Goal: Information Seeking & Learning: Learn about a topic

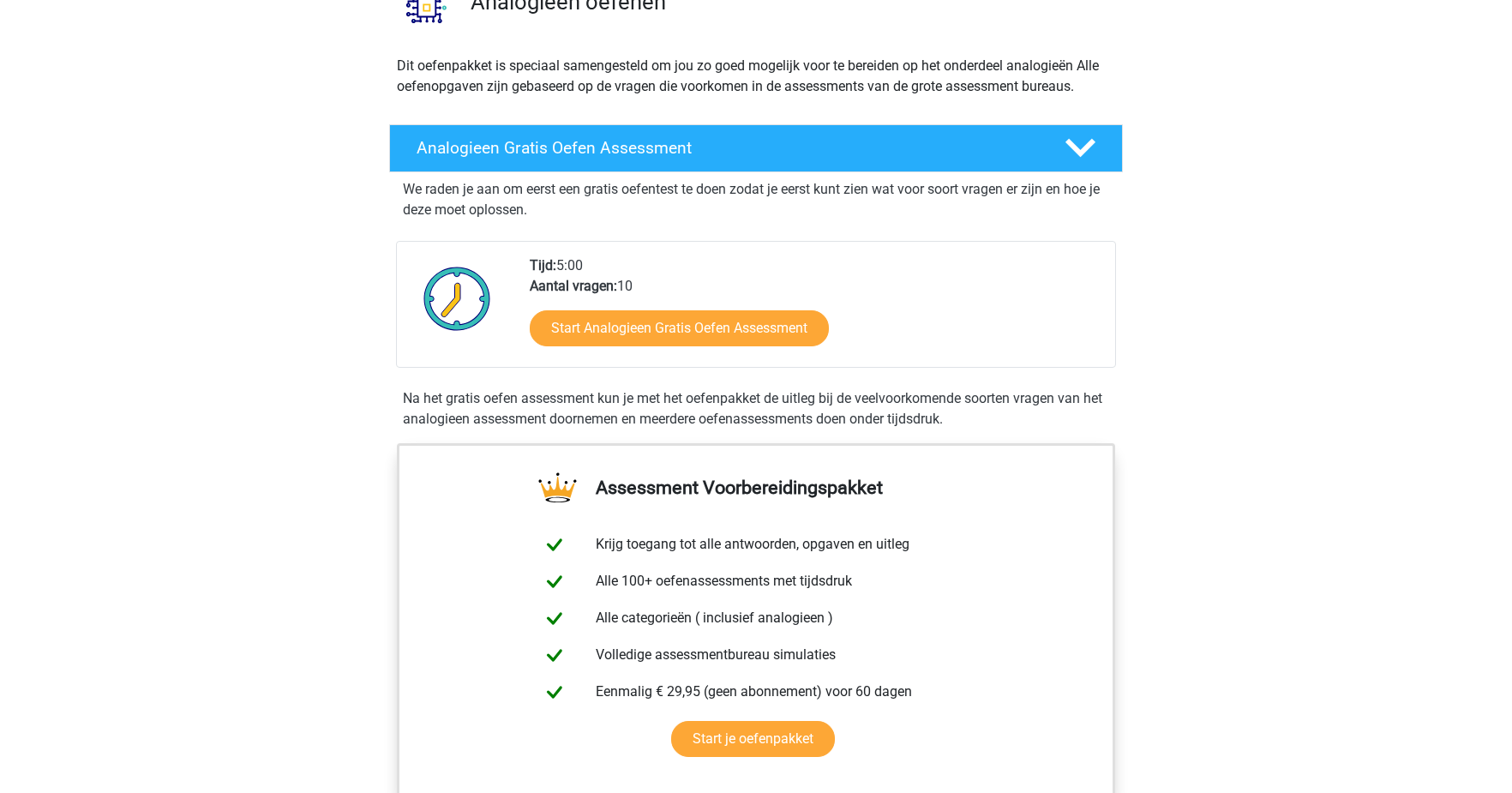
scroll to position [227, 0]
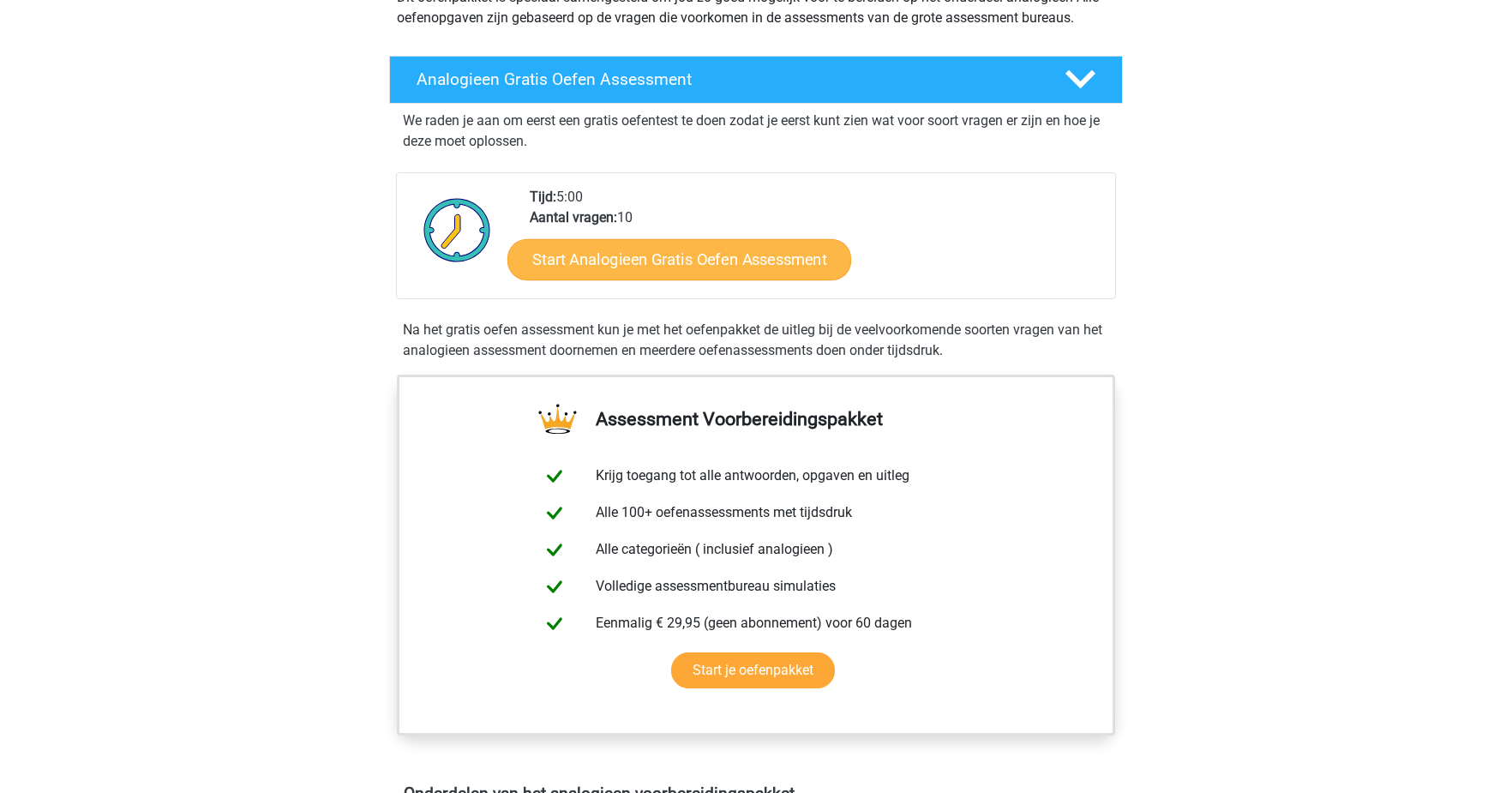
click at [689, 255] on link "Start Analogieen Gratis Oefen Assessment" at bounding box center [679, 259] width 344 height 41
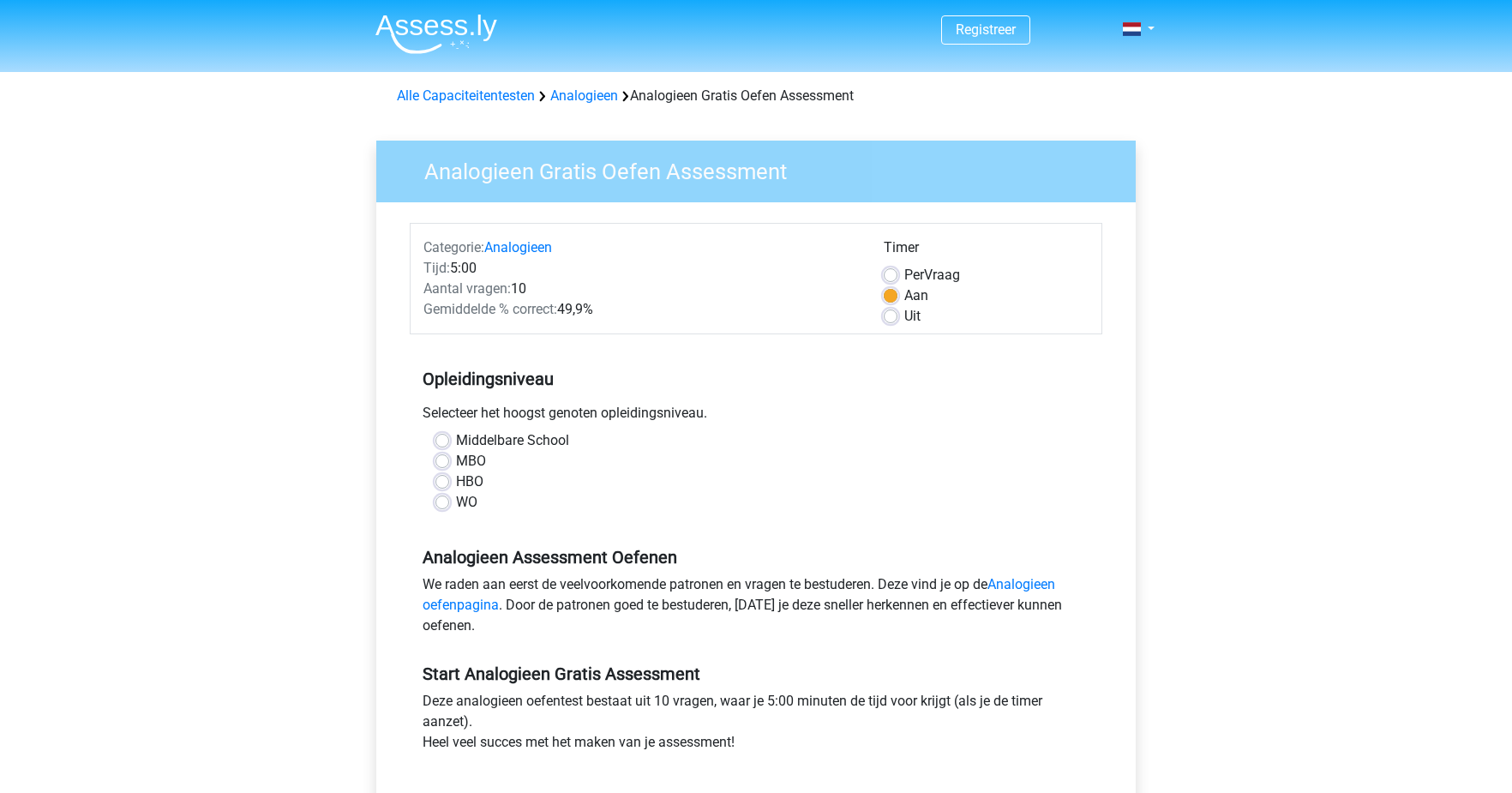
click at [456, 481] on label "HBO" at bounding box center [469, 481] width 27 height 21
click at [444, 481] on input "HBO" at bounding box center [442, 479] width 14 height 17
radio input "true"
click at [456, 502] on label "WO" at bounding box center [466, 502] width 22 height 21
click at [447, 502] on input "WO" at bounding box center [442, 500] width 14 height 17
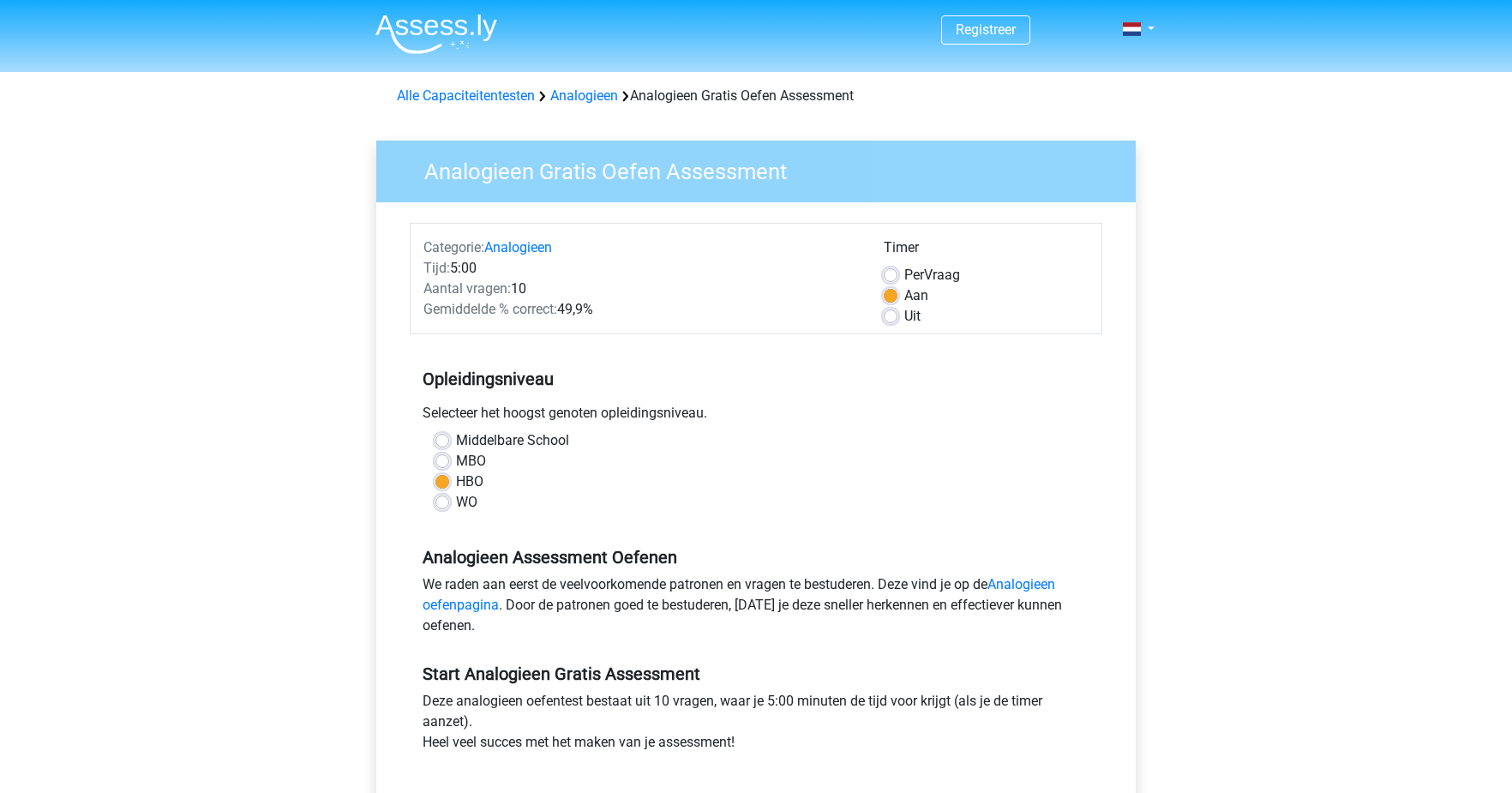
radio input "true"
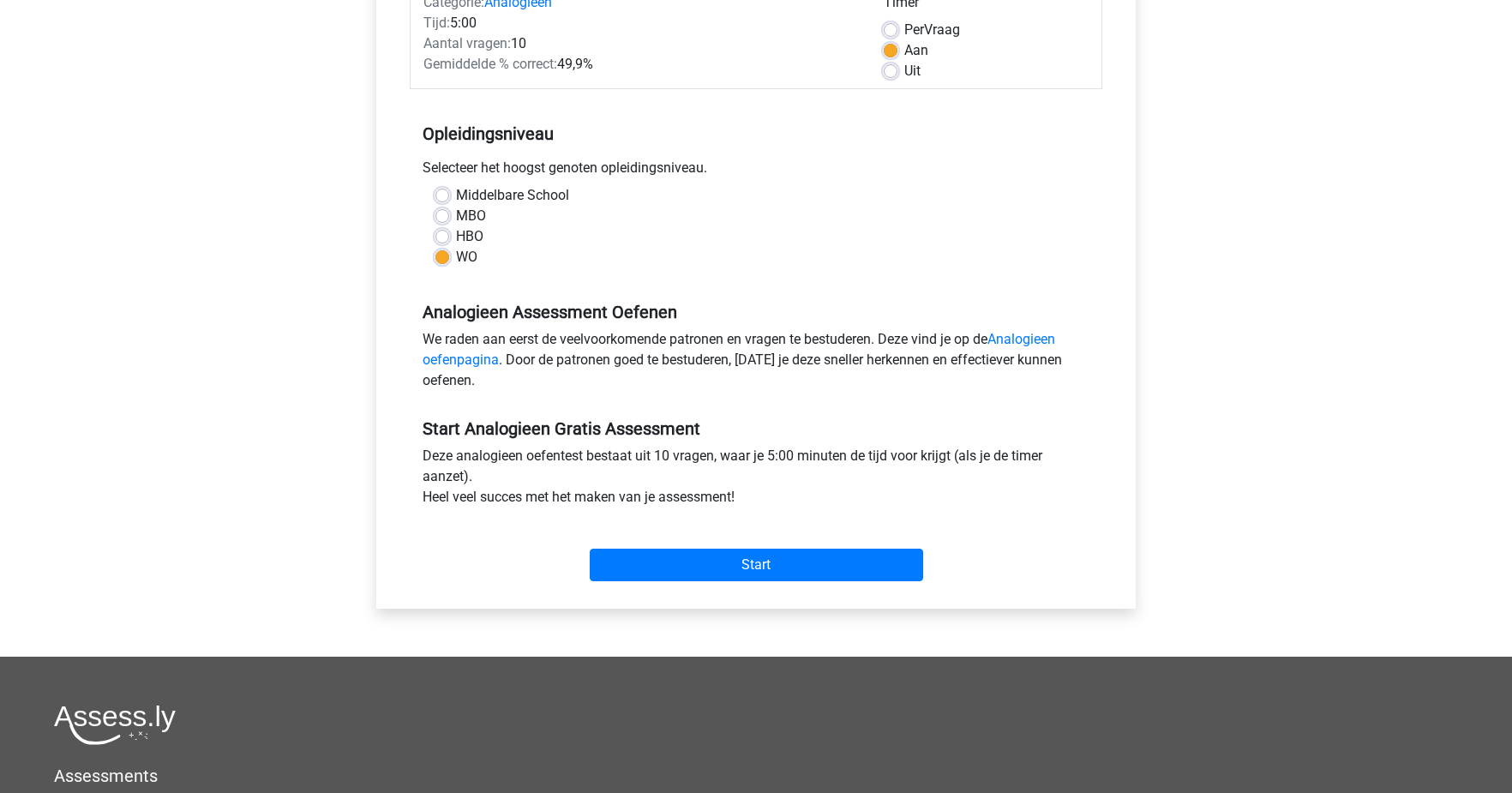
scroll to position [245, 0]
click at [694, 557] on input "Start" at bounding box center [756, 565] width 333 height 32
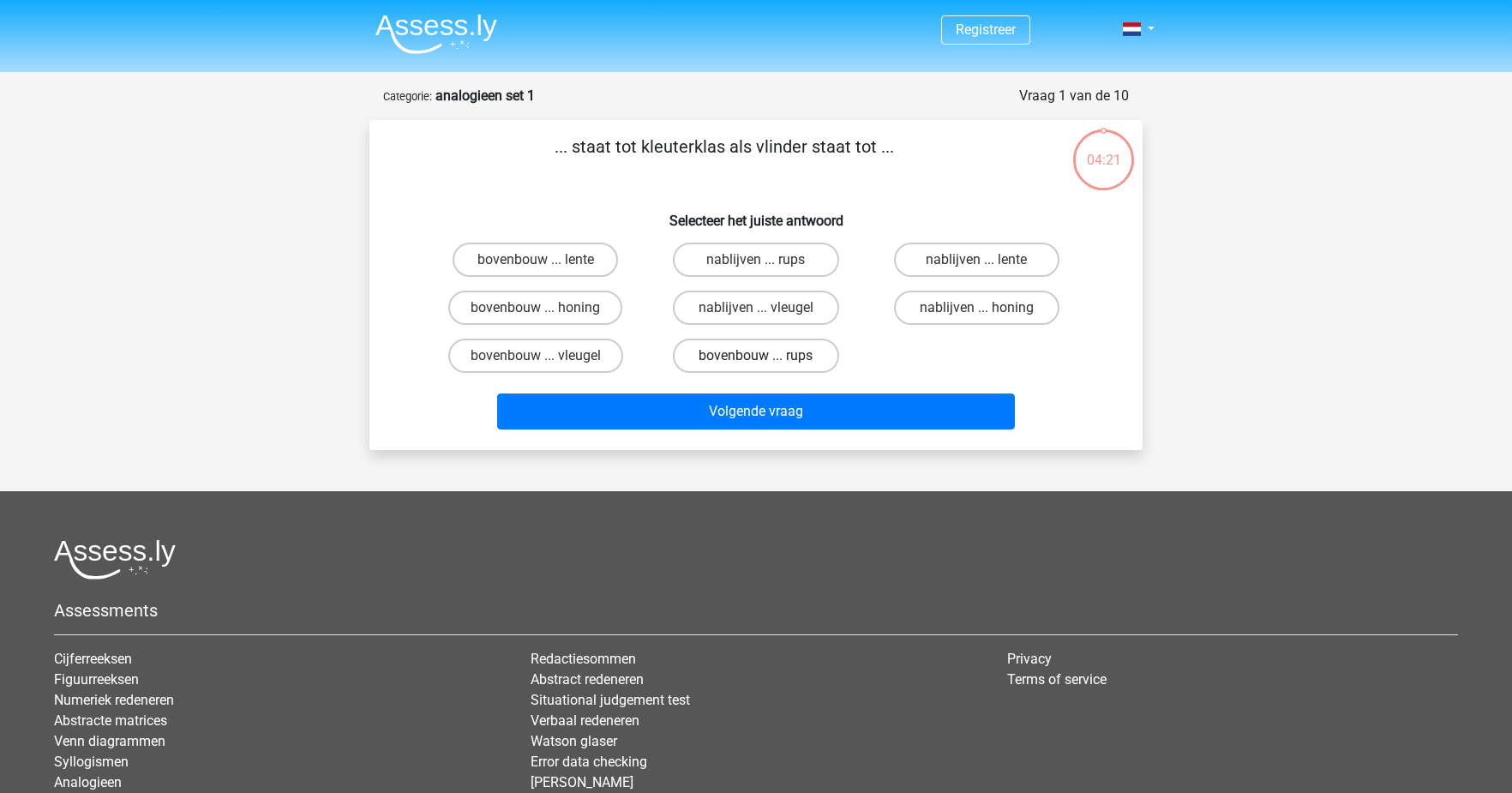
click at [778, 359] on label "bovenbouw ... rups" at bounding box center [756, 355] width 166 height 34
click at [767, 359] on input "bovenbouw ... rups" at bounding box center [760, 361] width 11 height 11
radio input "true"
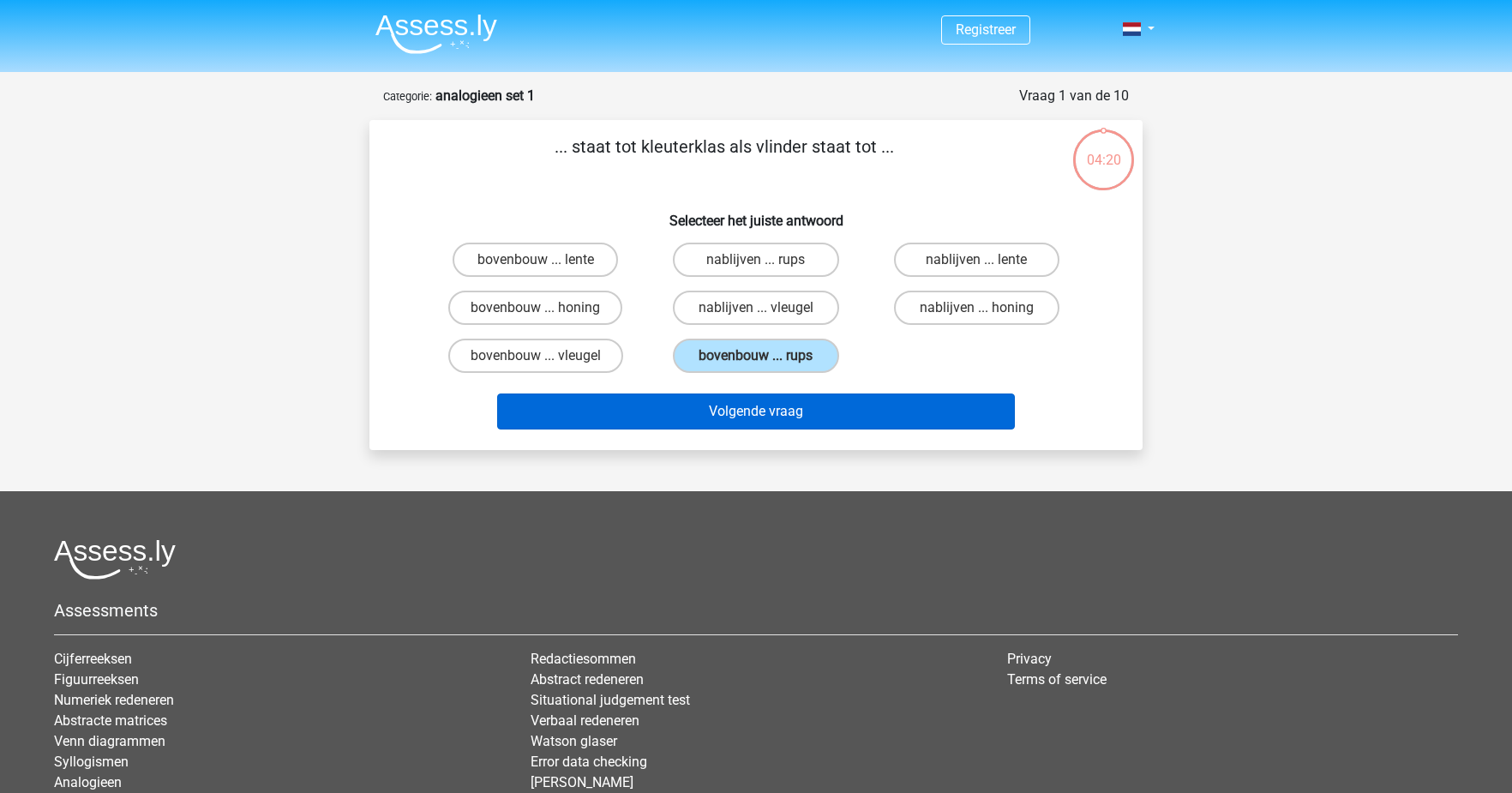
click at [783, 423] on button "Volgende vraag" at bounding box center [756, 411] width 518 height 36
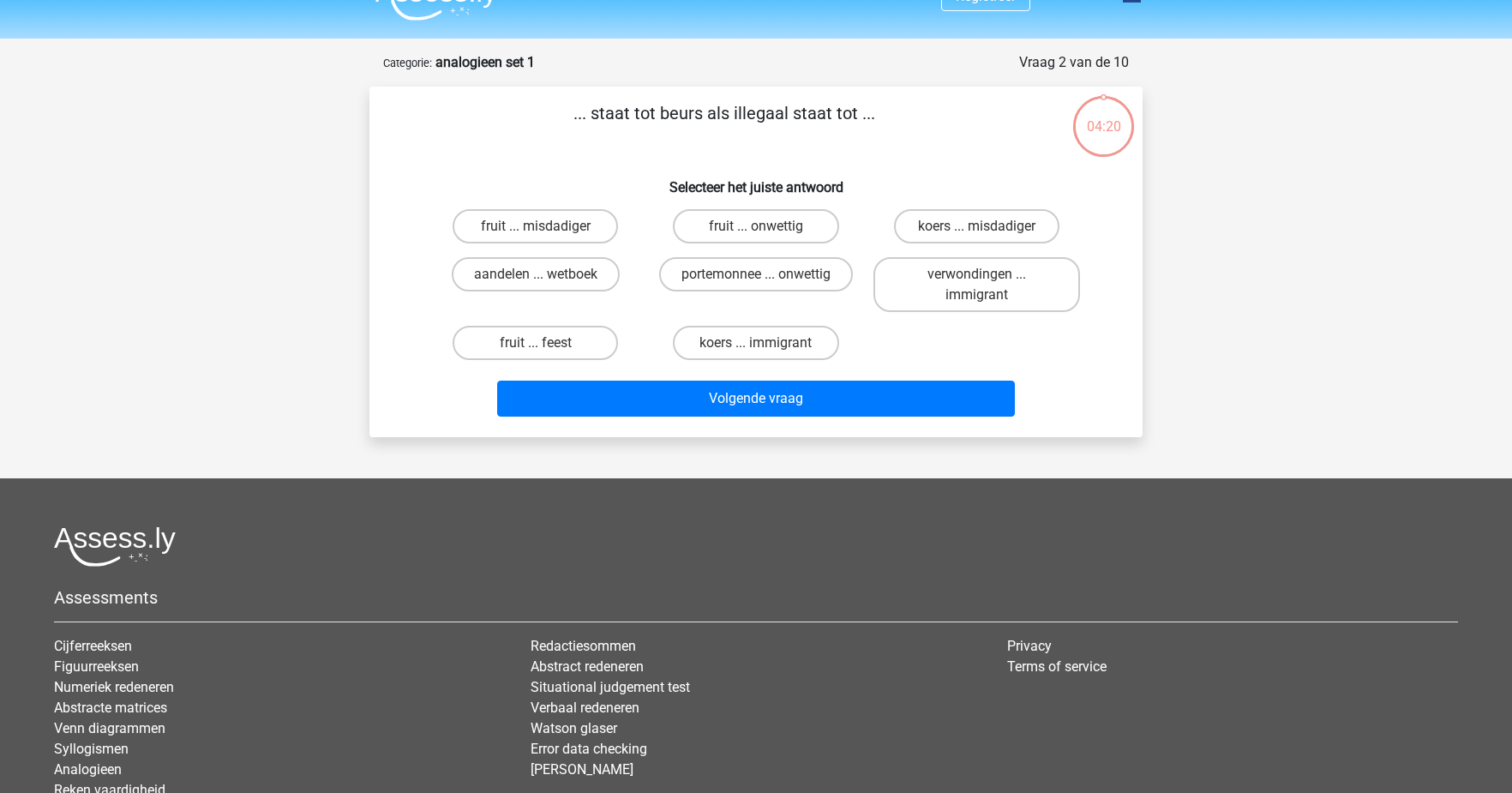
scroll to position [30, 0]
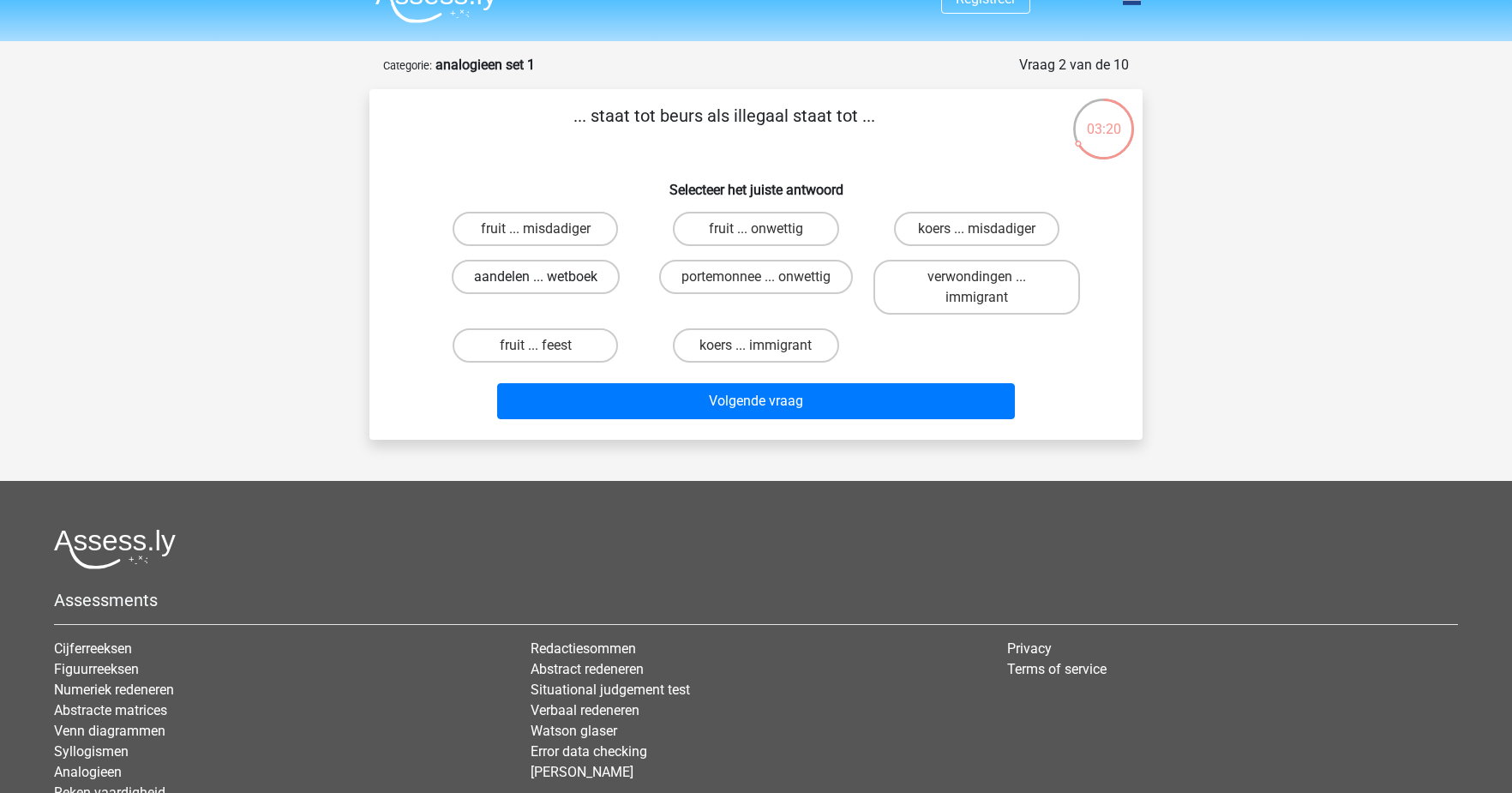
click at [552, 278] on label "aandelen ... wetboek" at bounding box center [535, 276] width 168 height 34
click at [547, 278] on input "aandelen ... wetboek" at bounding box center [541, 281] width 11 height 11
radio input "true"
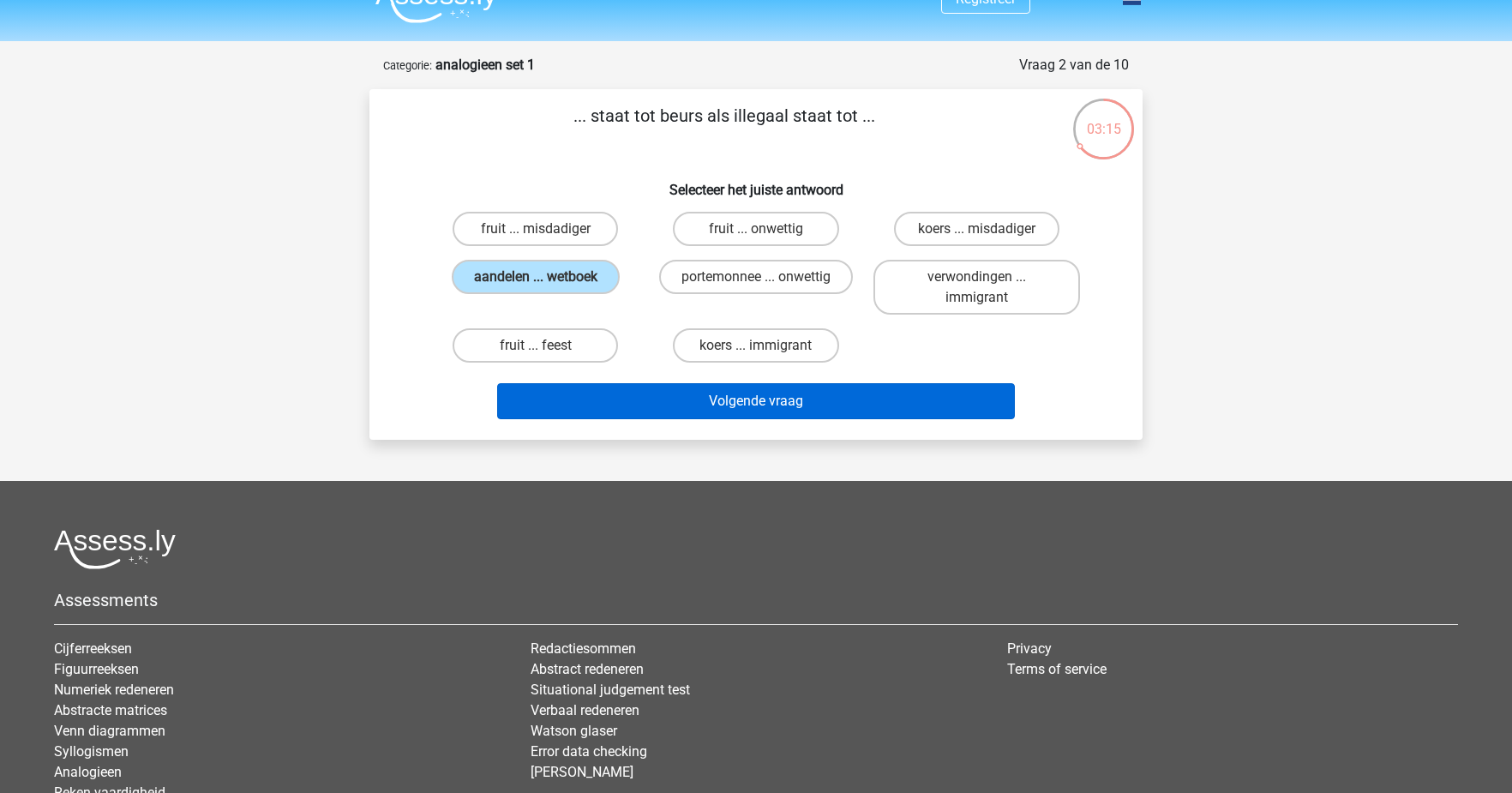
click at [689, 412] on button "Volgende vraag" at bounding box center [756, 401] width 518 height 36
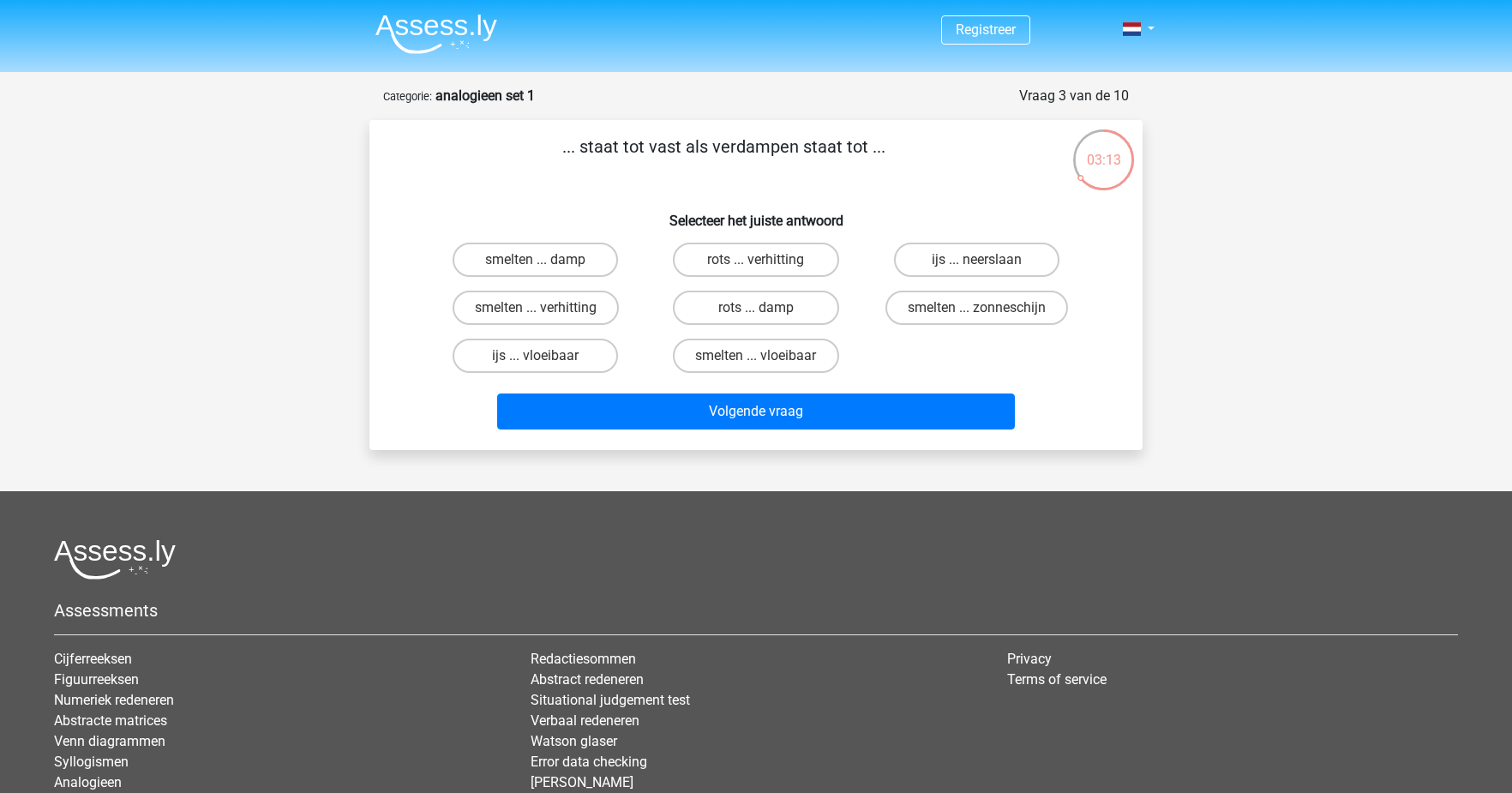
scroll to position [0, 0]
click at [674, 147] on p "... staat tot vast als verdampen staat tot ..." at bounding box center [723, 159] width 654 height 51
drag, startPoint x: 680, startPoint y: 148, endPoint x: 652, endPoint y: 148, distance: 28.0
click at [652, 148] on p "... staat tot vast als verdampen staat tot ..." at bounding box center [723, 159] width 654 height 51
drag, startPoint x: 714, startPoint y: 149, endPoint x: 803, endPoint y: 152, distance: 89.1
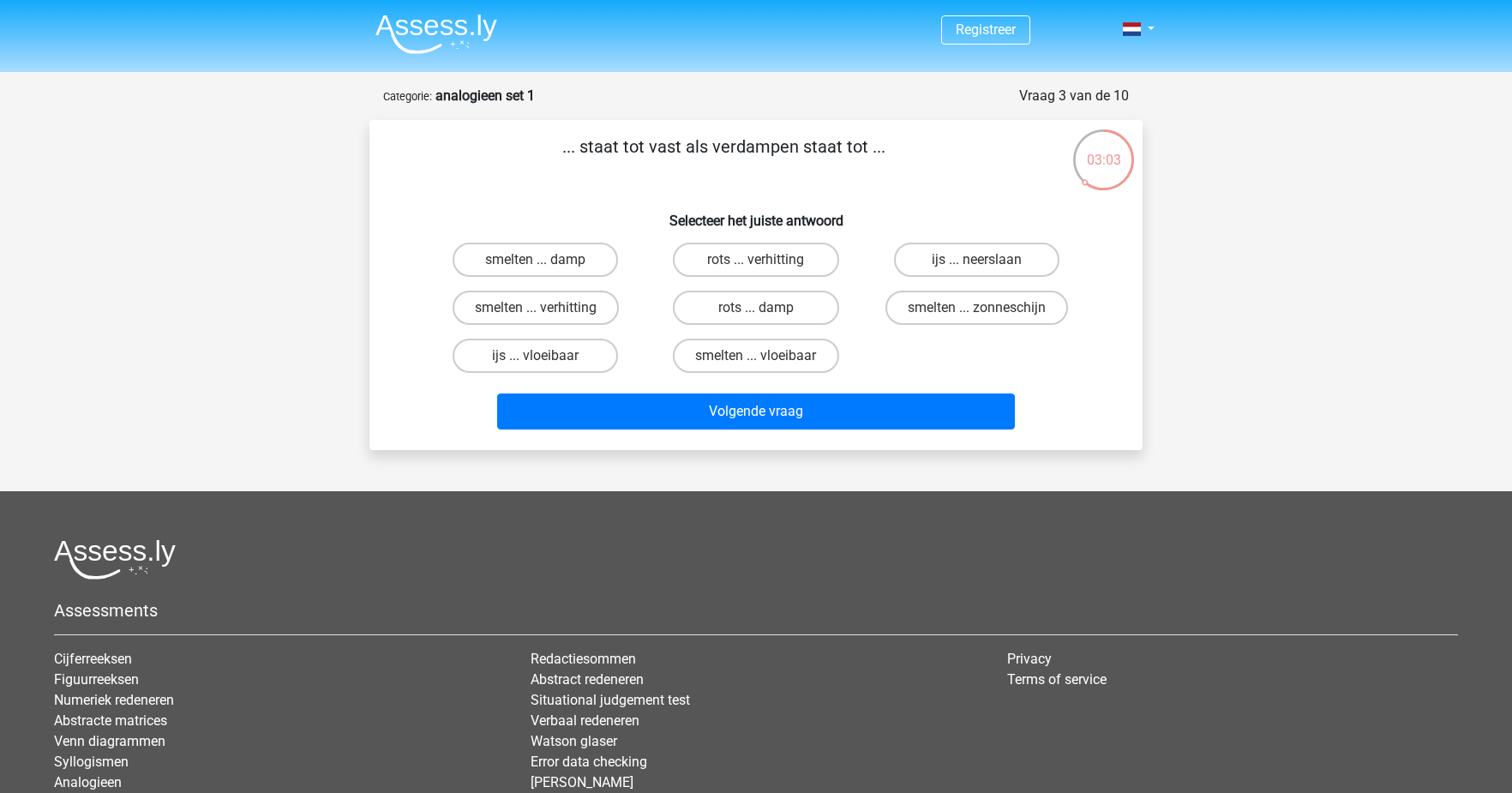
click at [803, 152] on p "... staat tot vast als verdampen staat tot ..." at bounding box center [723, 159] width 654 height 51
click at [854, 204] on h6 "Selecteer het juiste antwoord" at bounding box center [756, 214] width 718 height 30
click at [585, 366] on label "ijs ... vloeibaar" at bounding box center [535, 355] width 166 height 34
click at [547, 366] on input "ijs ... vloeibaar" at bounding box center [541, 361] width 11 height 11
radio input "true"
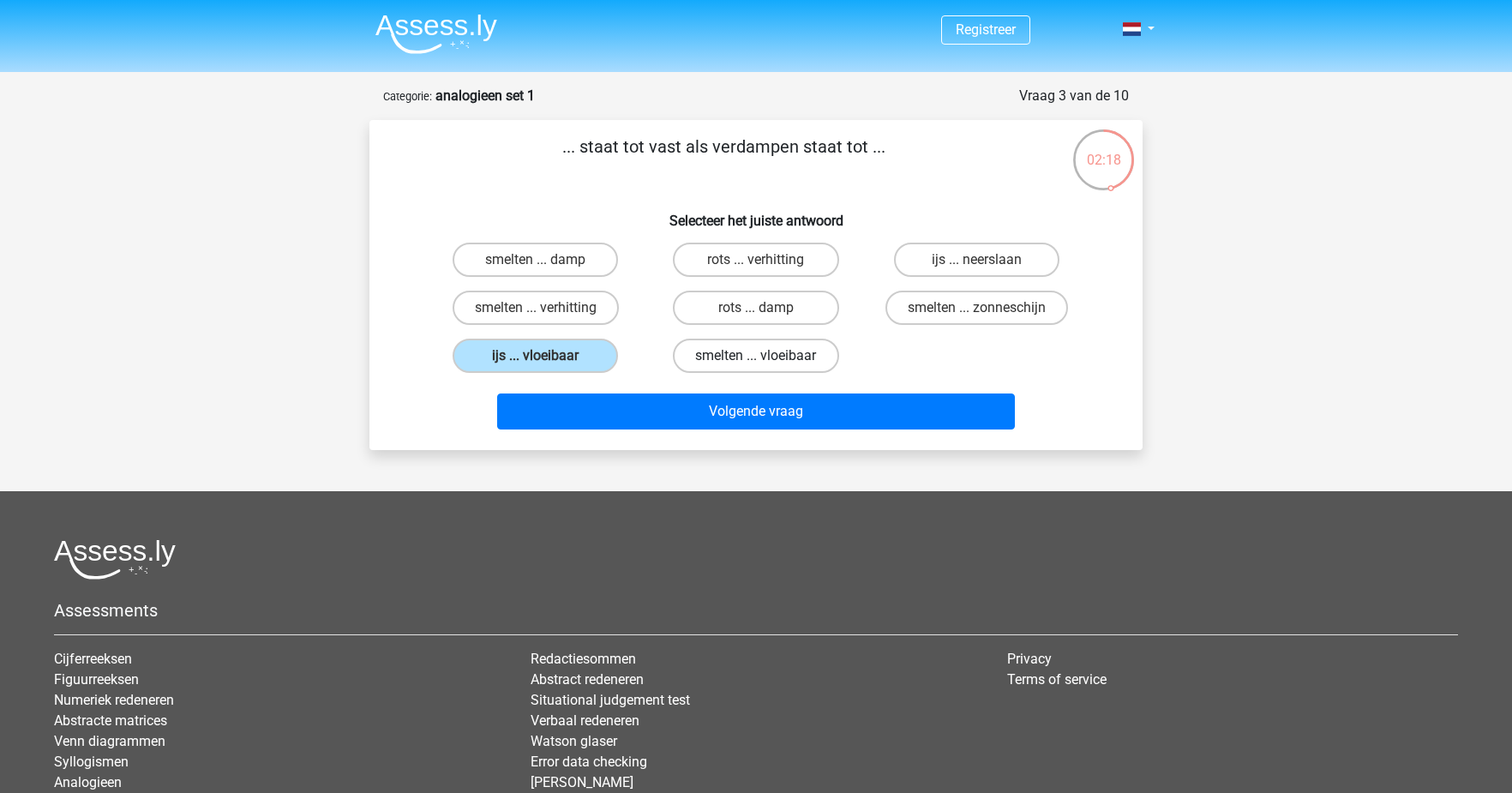
click at [745, 359] on label "smelten ... vloeibaar" at bounding box center [756, 355] width 166 height 34
click at [756, 359] on input "smelten ... vloeibaar" at bounding box center [760, 361] width 11 height 11
radio input "true"
click at [570, 250] on label "smelten ... damp" at bounding box center [535, 260] width 166 height 34
click at [547, 260] on input "smelten ... damp" at bounding box center [541, 265] width 11 height 11
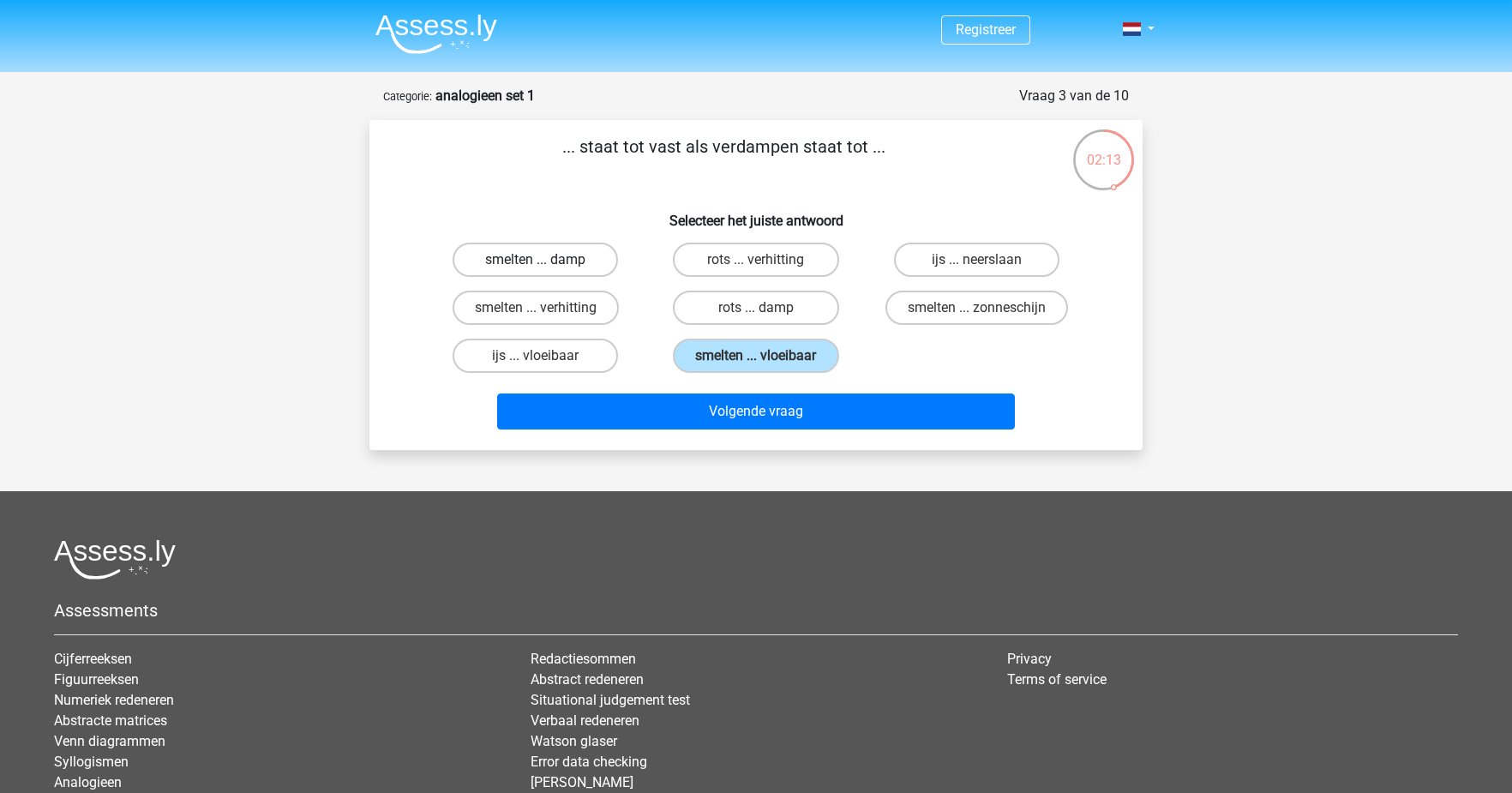
radio input "true"
click at [558, 359] on label "ijs ... vloeibaar" at bounding box center [535, 355] width 166 height 34
click at [547, 359] on input "ijs ... vloeibaar" at bounding box center [541, 361] width 11 height 11
radio input "true"
click at [962, 263] on label "ijs ... neerslaan" at bounding box center [976, 260] width 166 height 34
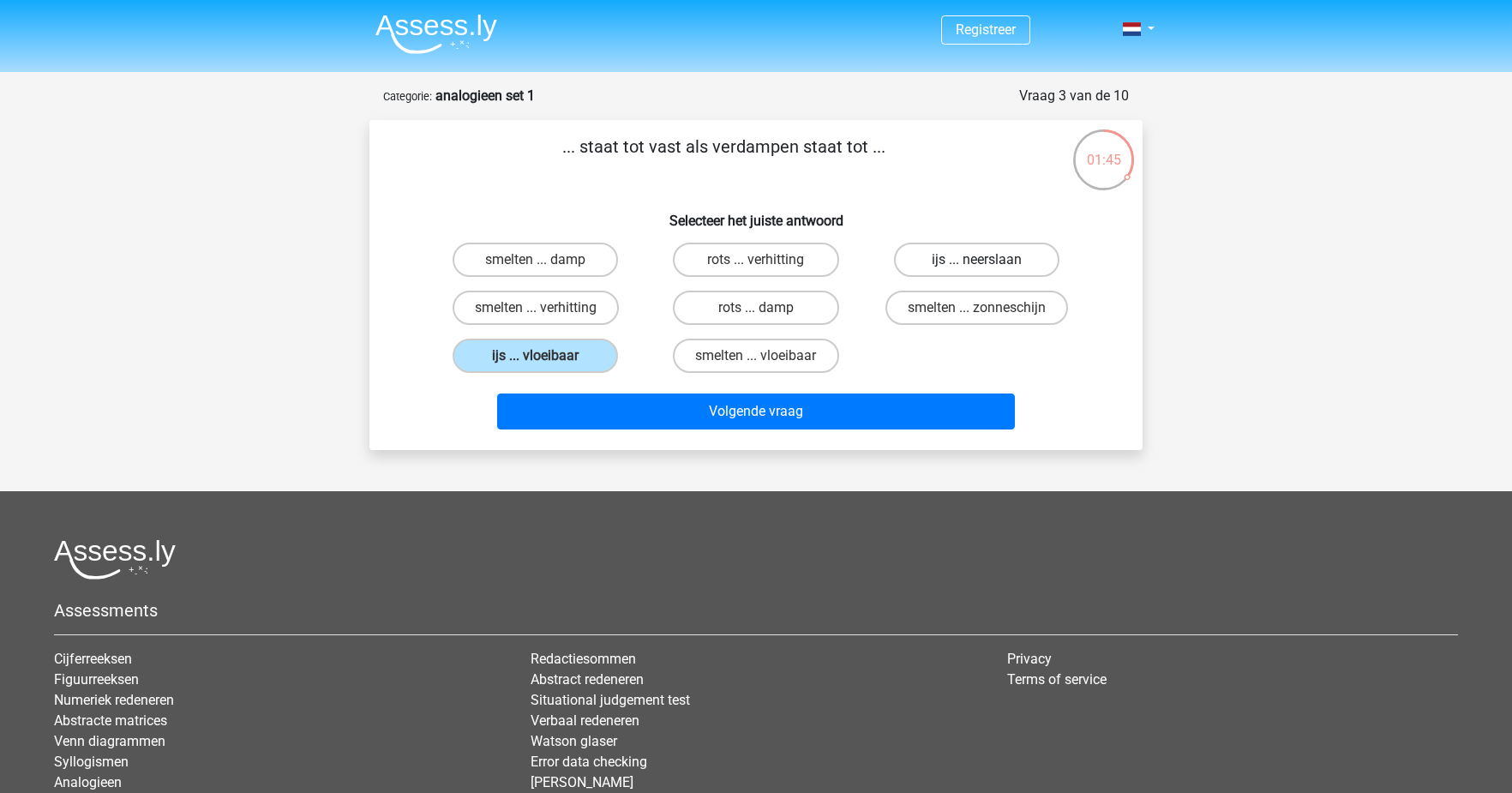
click at [976, 263] on input "ijs ... neerslaan" at bounding box center [981, 265] width 11 height 11
radio input "true"
click at [585, 372] on label "ijs ... vloeibaar" at bounding box center [535, 355] width 166 height 34
click at [547, 367] on input "ijs ... vloeibaar" at bounding box center [541, 361] width 11 height 11
radio input "true"
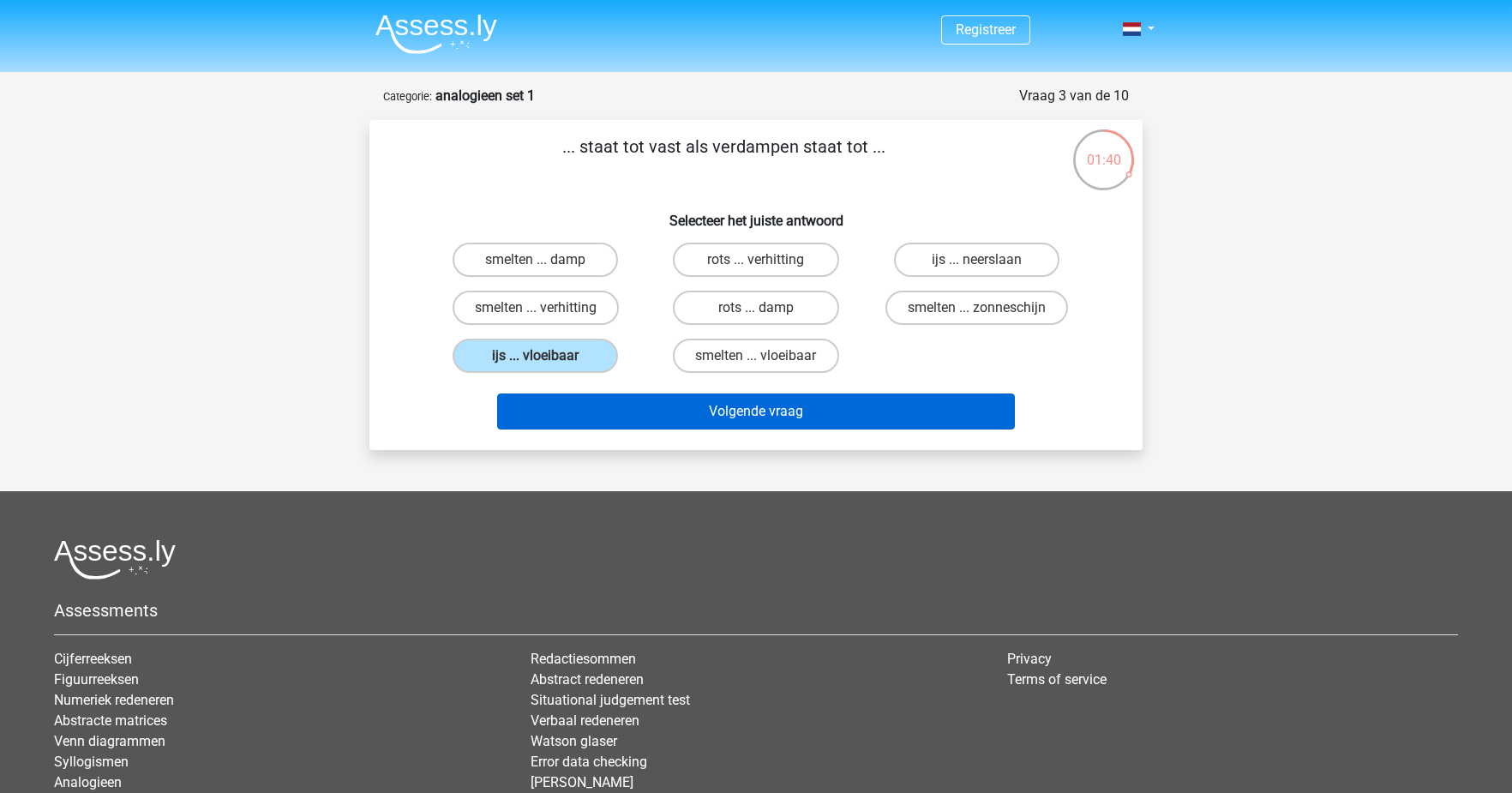
click at [747, 415] on button "Volgende vraag" at bounding box center [756, 411] width 518 height 36
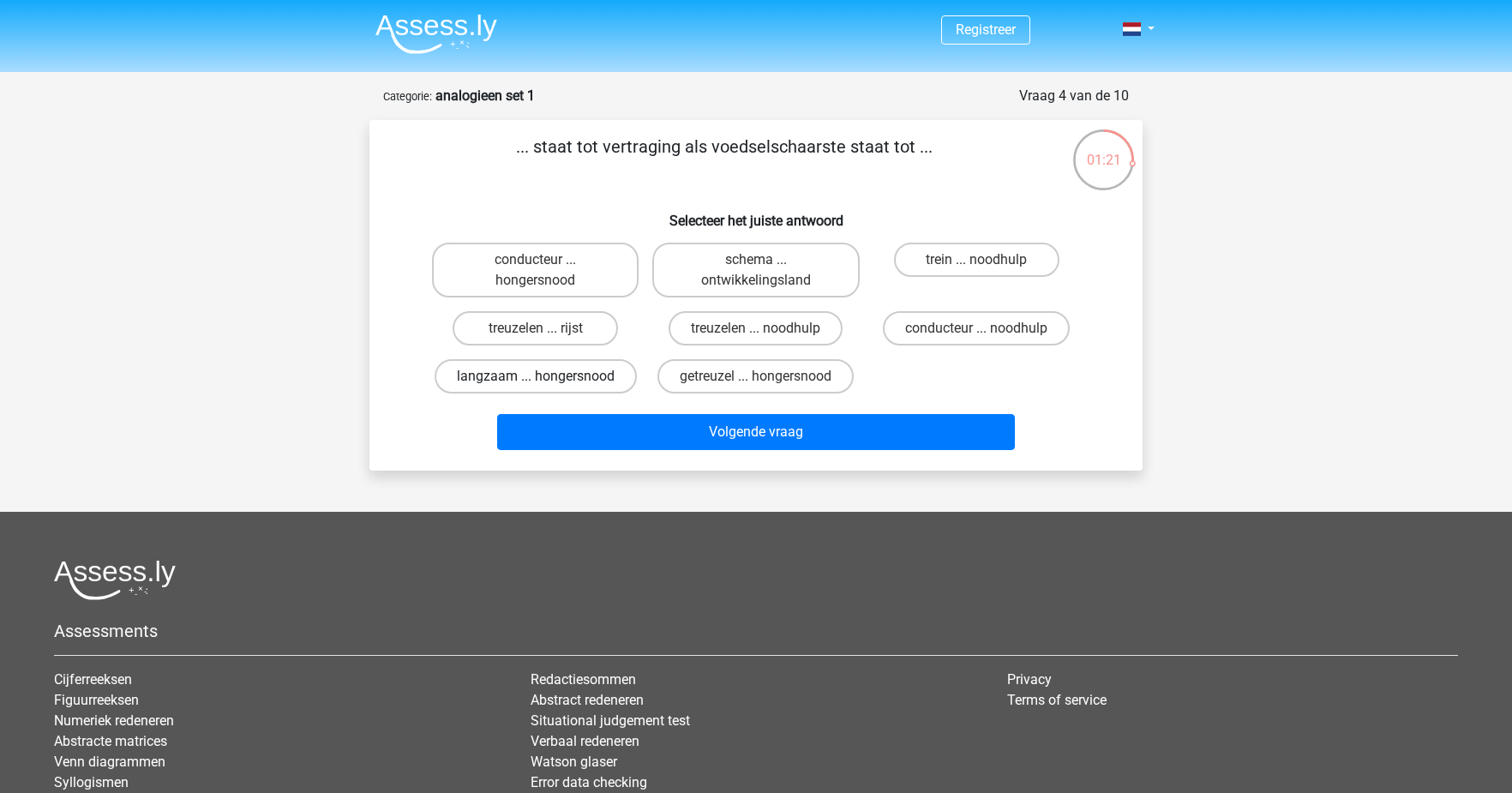
click at [560, 376] on label "langzaam ... hongersnood" at bounding box center [535, 375] width 202 height 34
click at [547, 376] on input "langzaam ... hongersnood" at bounding box center [541, 381] width 11 height 11
radio input "true"
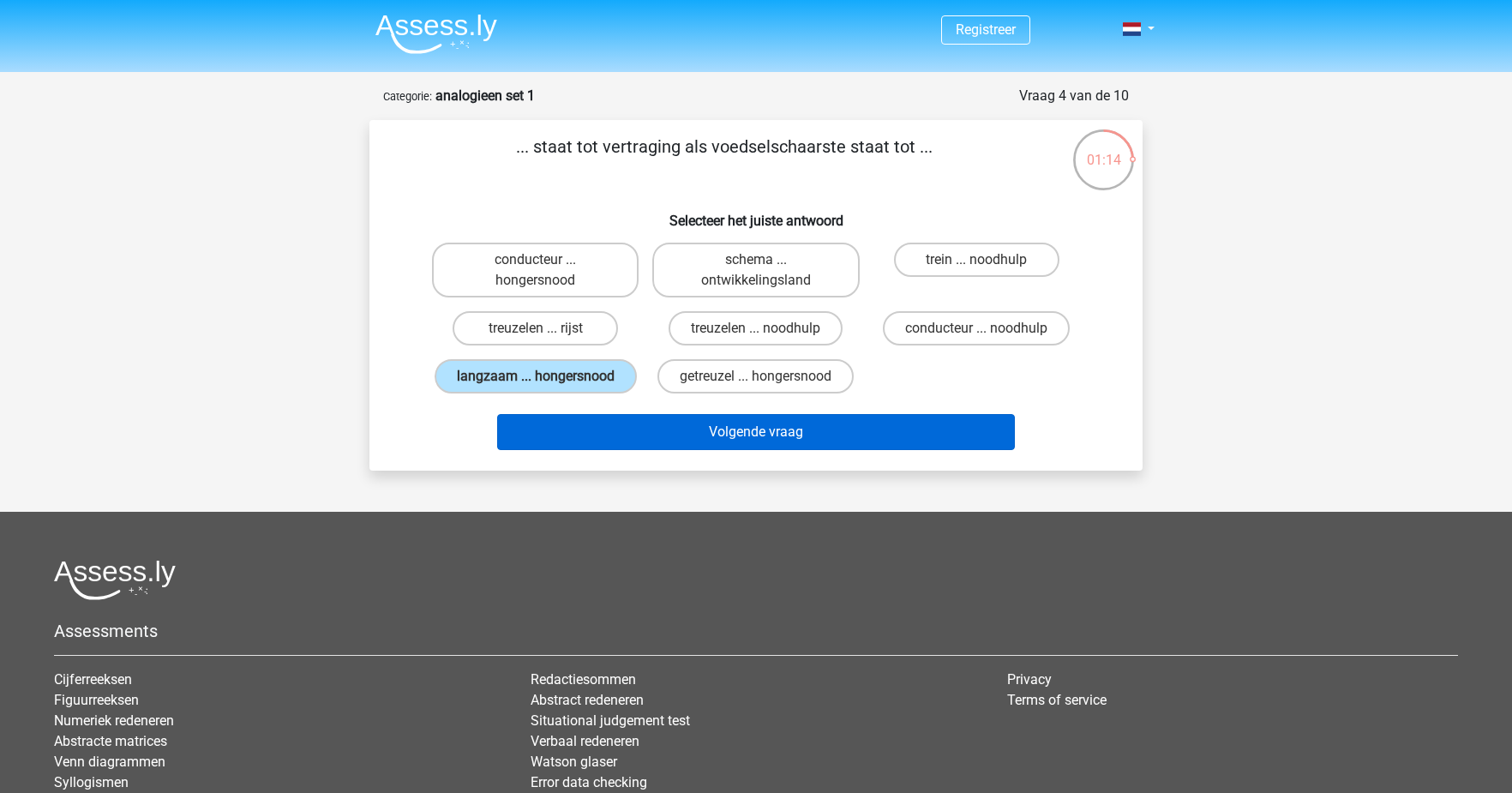
click at [709, 450] on button "Volgende vraag" at bounding box center [756, 431] width 518 height 36
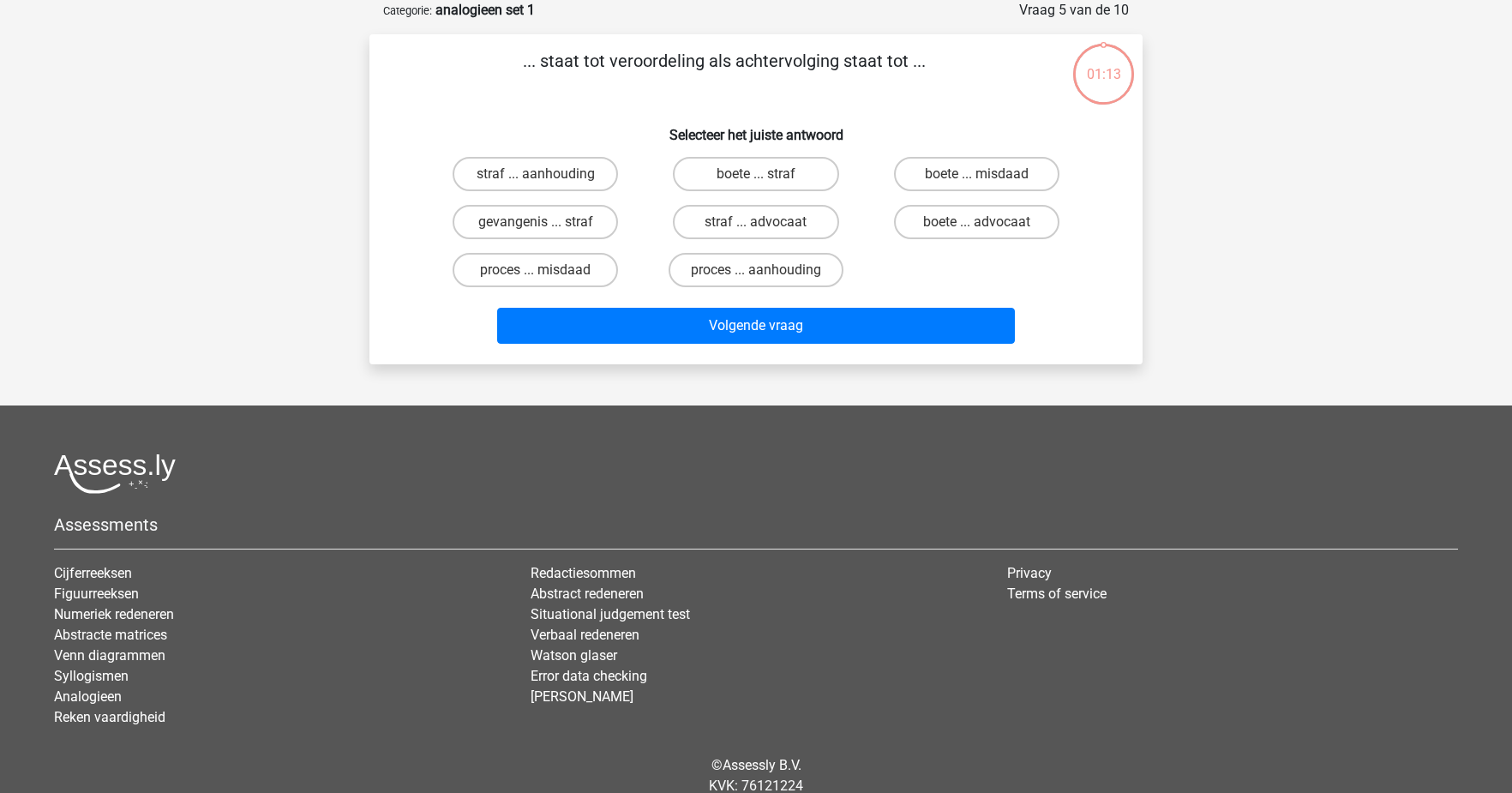
scroll to position [24, 0]
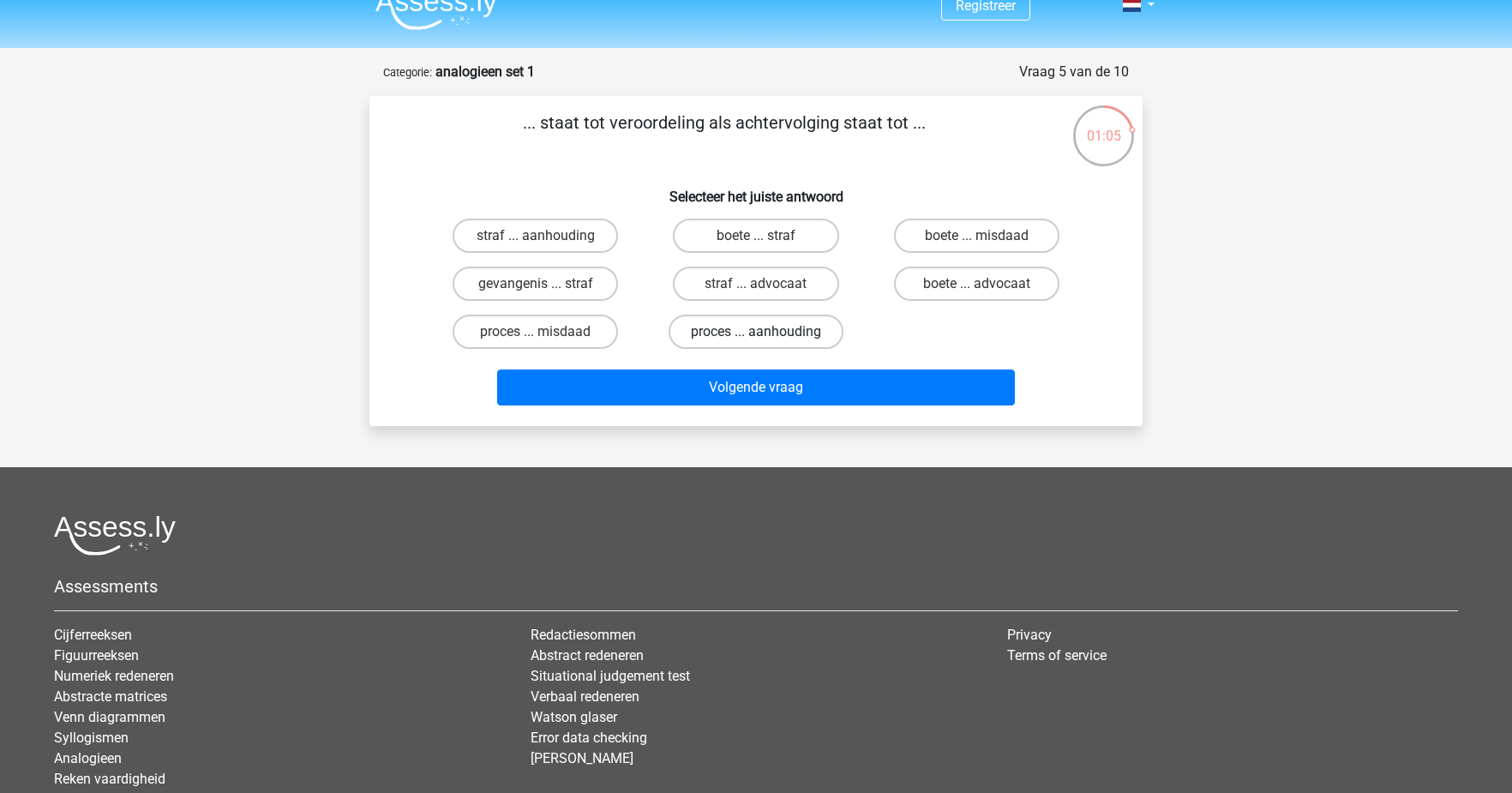
click at [772, 328] on label "proces ... aanhouding" at bounding box center [756, 331] width 174 height 34
click at [767, 331] on input "proces ... aanhouding" at bounding box center [760, 336] width 11 height 11
radio input "true"
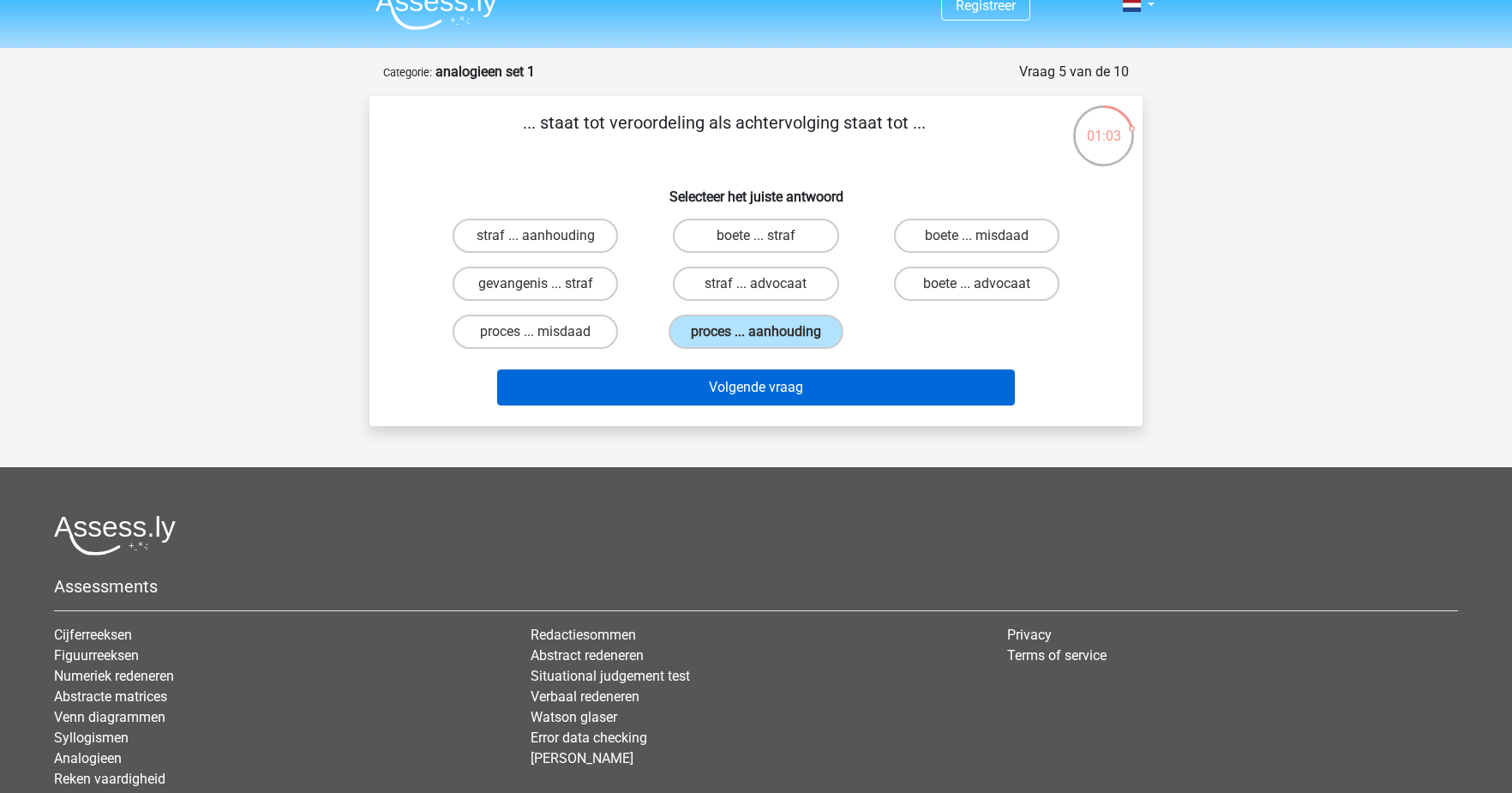
click at [861, 393] on button "Volgende vraag" at bounding box center [756, 387] width 518 height 36
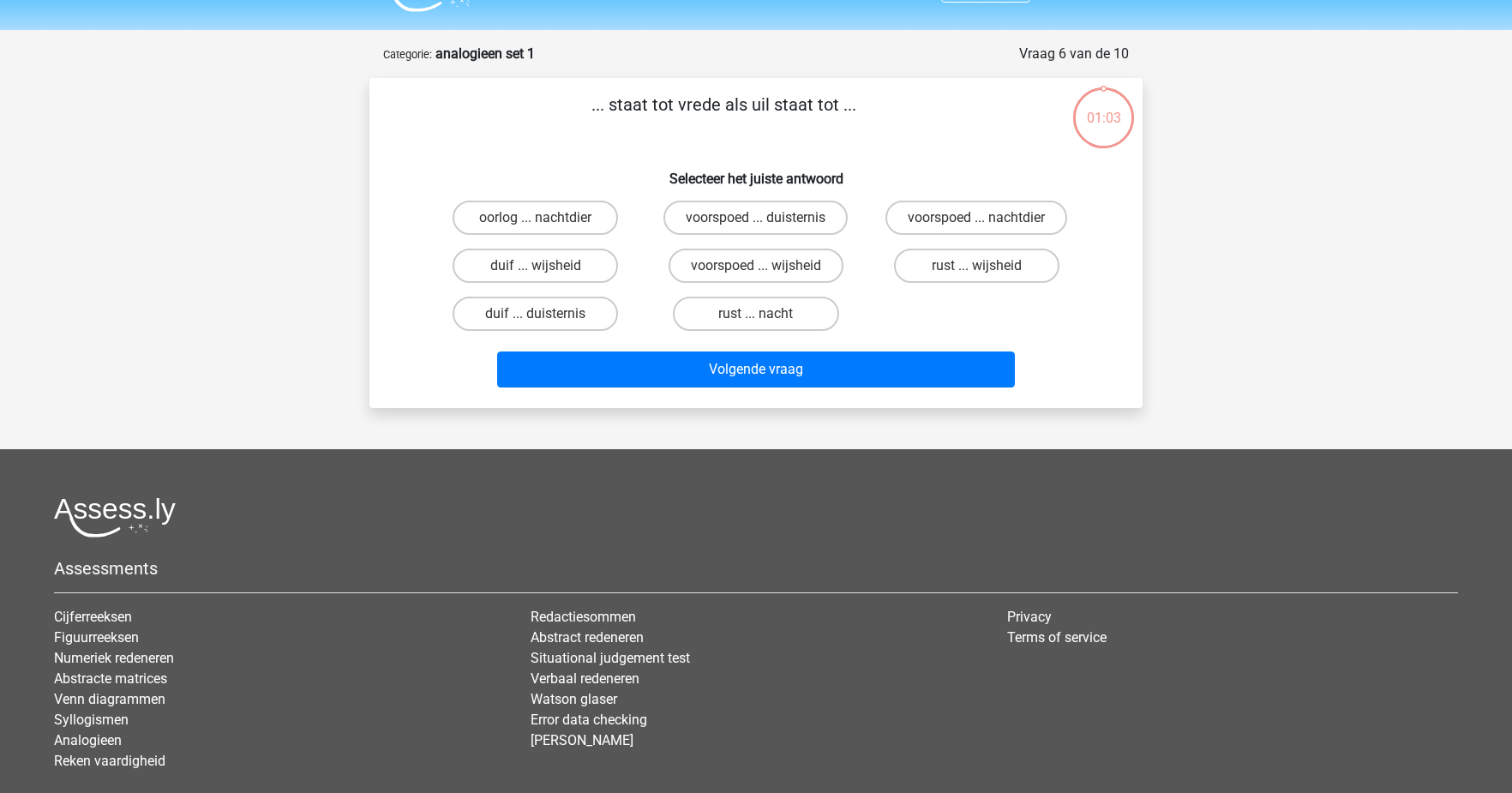
scroll to position [35, 0]
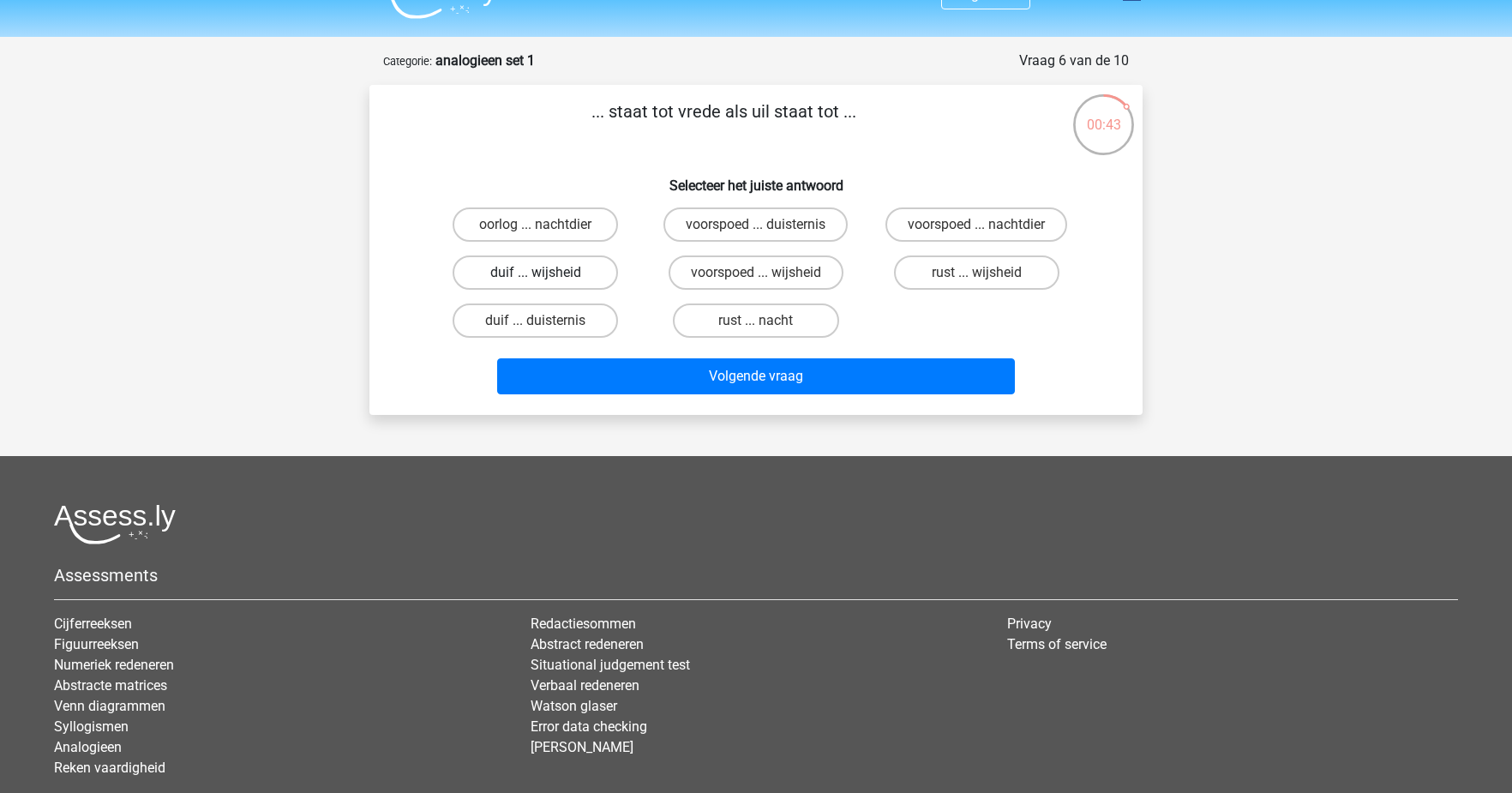
click at [529, 270] on label "duif ... wijsheid" at bounding box center [535, 273] width 166 height 34
click at [536, 273] on input "duif ... wijsheid" at bounding box center [541, 277] width 11 height 11
radio input "true"
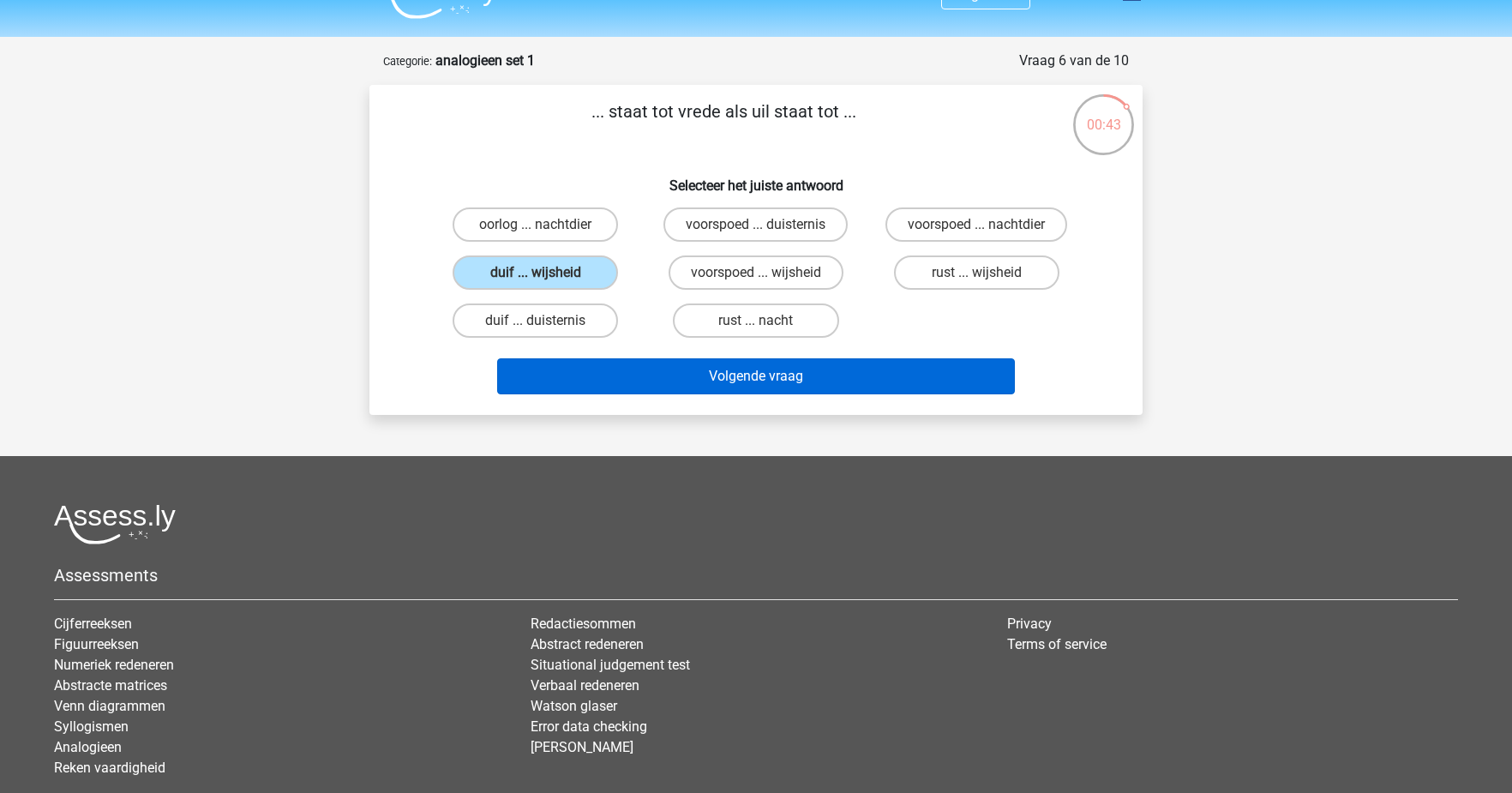
click at [625, 363] on button "Volgende vraag" at bounding box center [756, 376] width 518 height 36
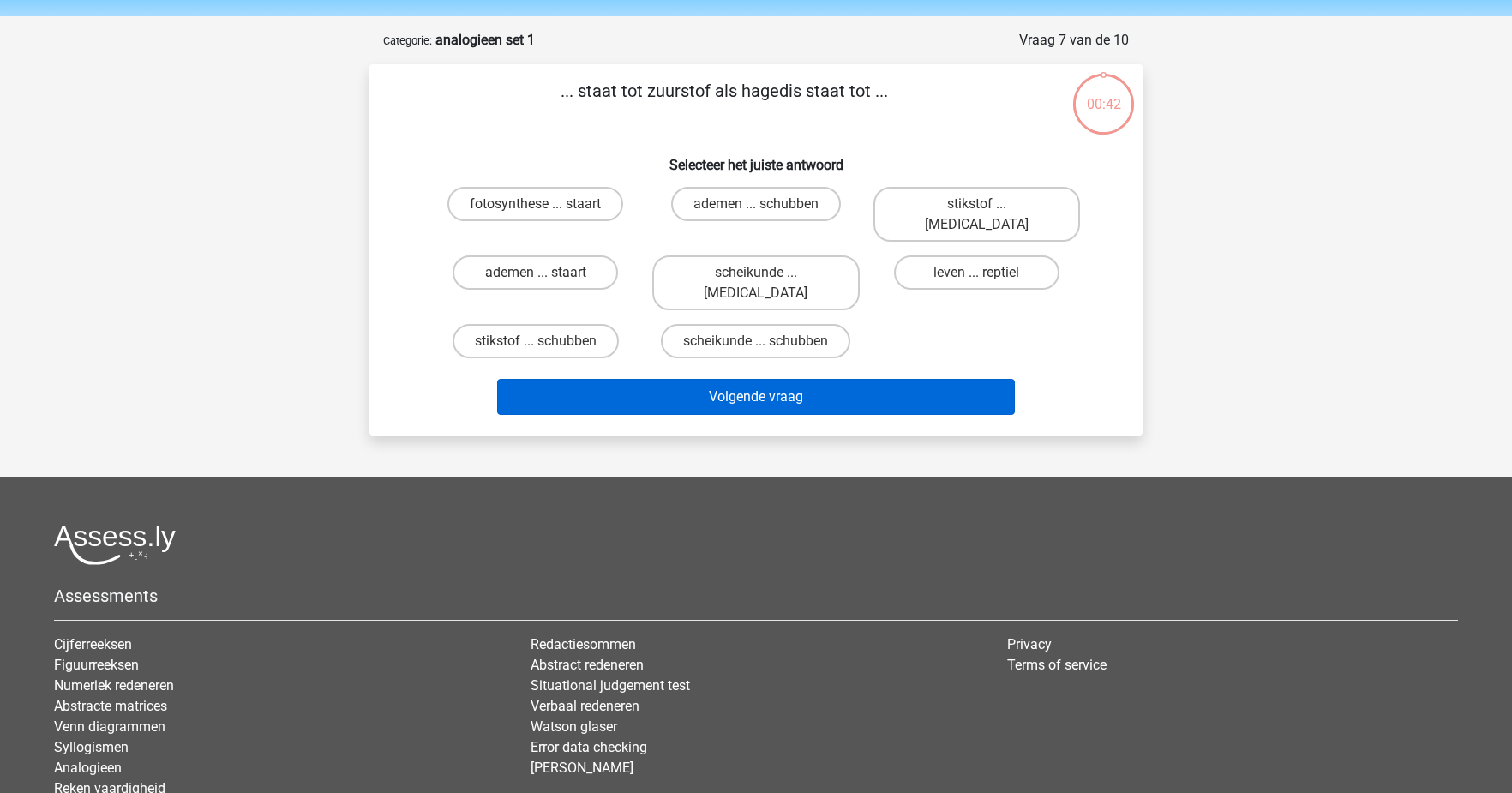
scroll to position [51, 0]
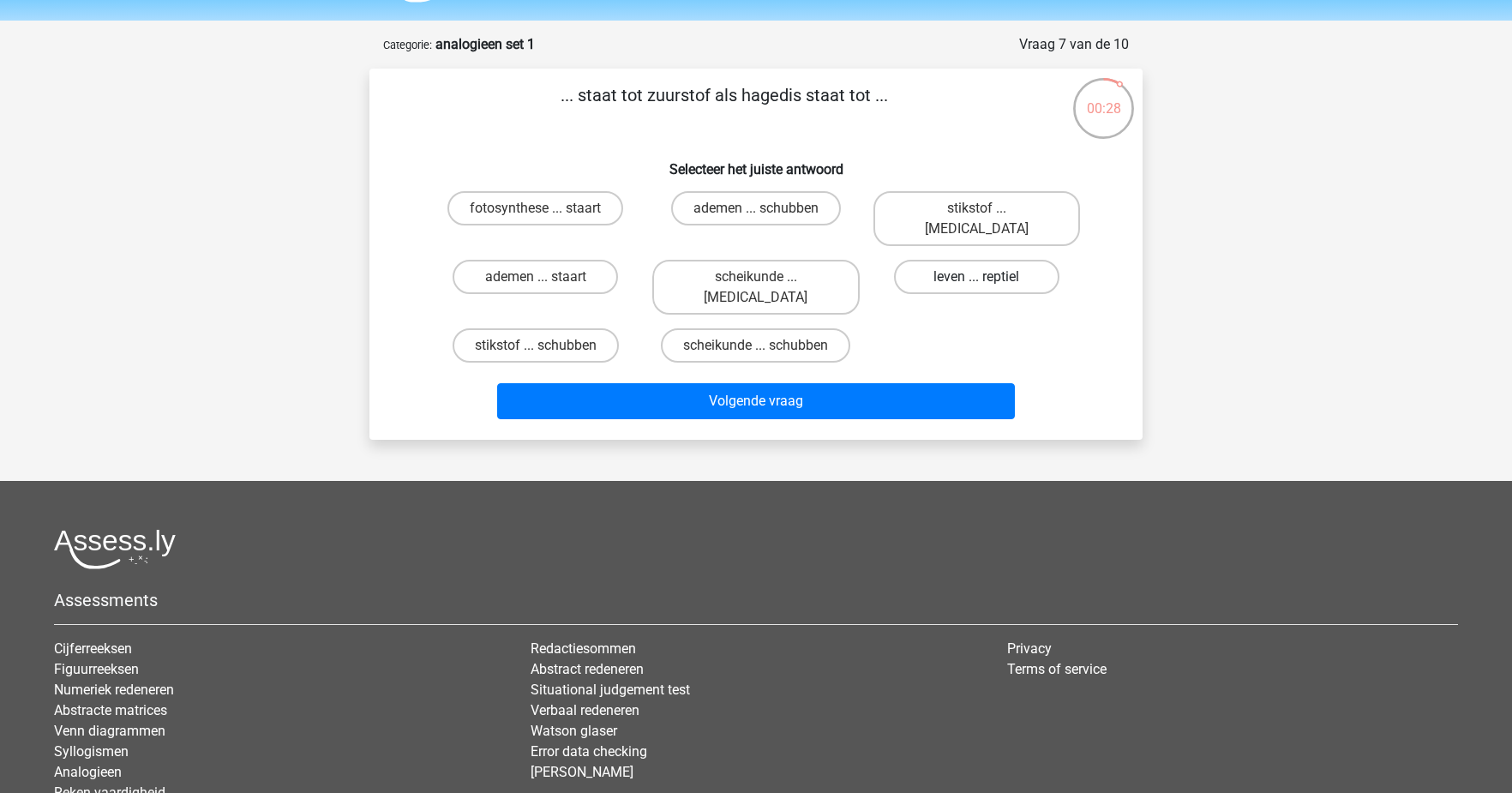
click at [954, 261] on label "leven ... reptiel" at bounding box center [976, 276] width 166 height 34
click at [976, 276] on input "leven ... reptiel" at bounding box center [981, 281] width 11 height 11
radio input "true"
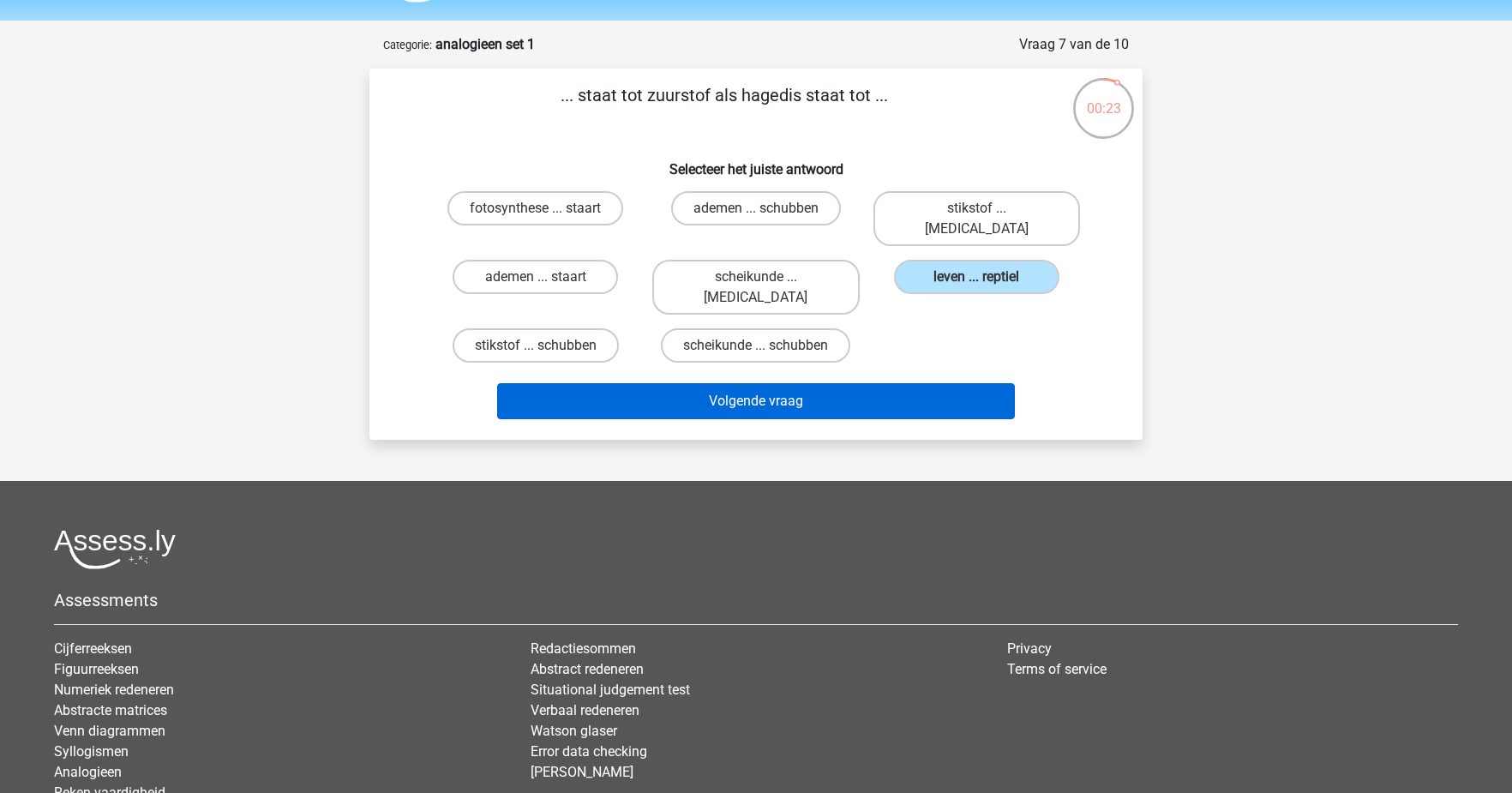
click at [867, 383] on button "Volgende vraag" at bounding box center [756, 401] width 518 height 36
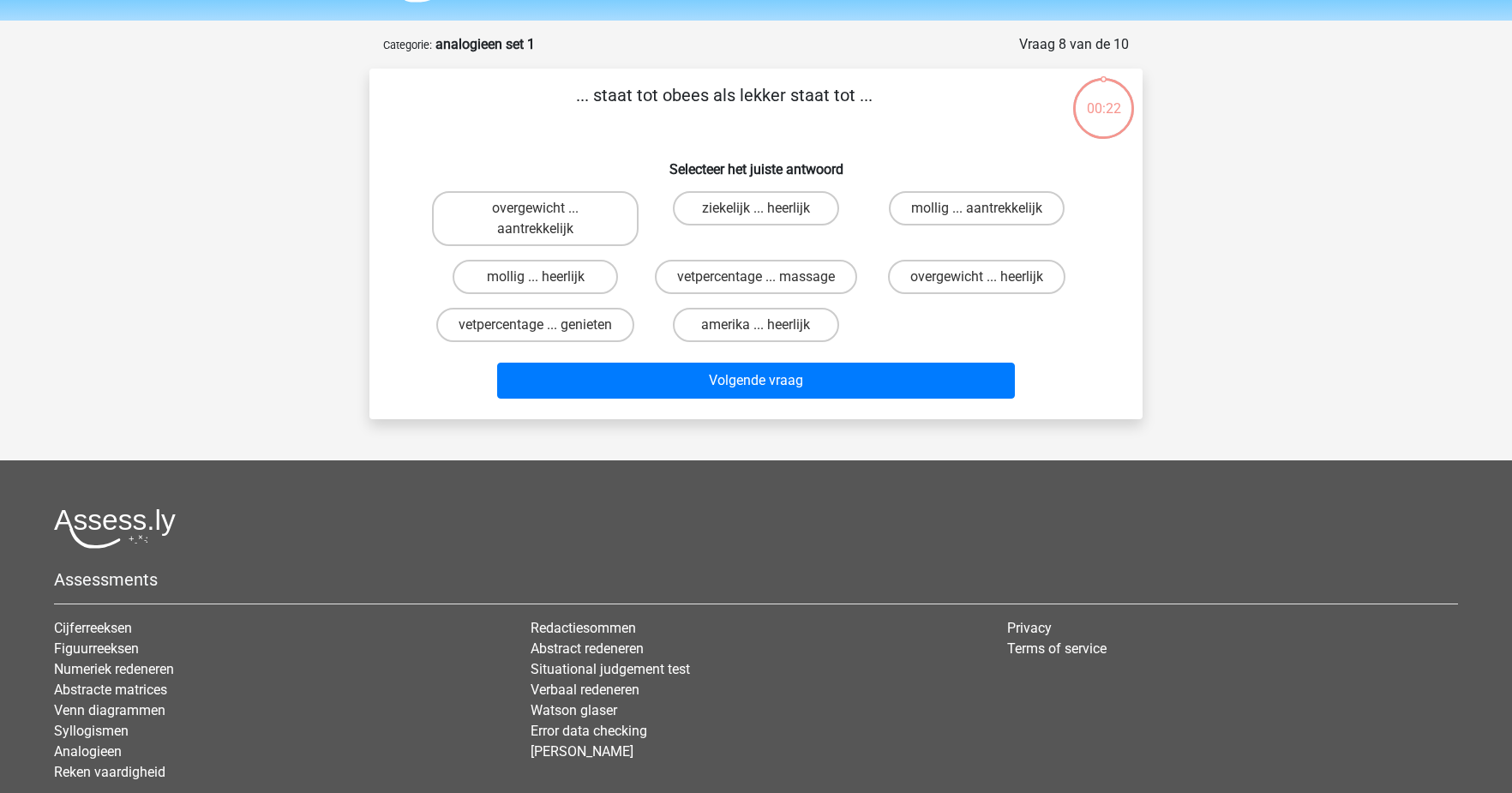
scroll to position [85, 0]
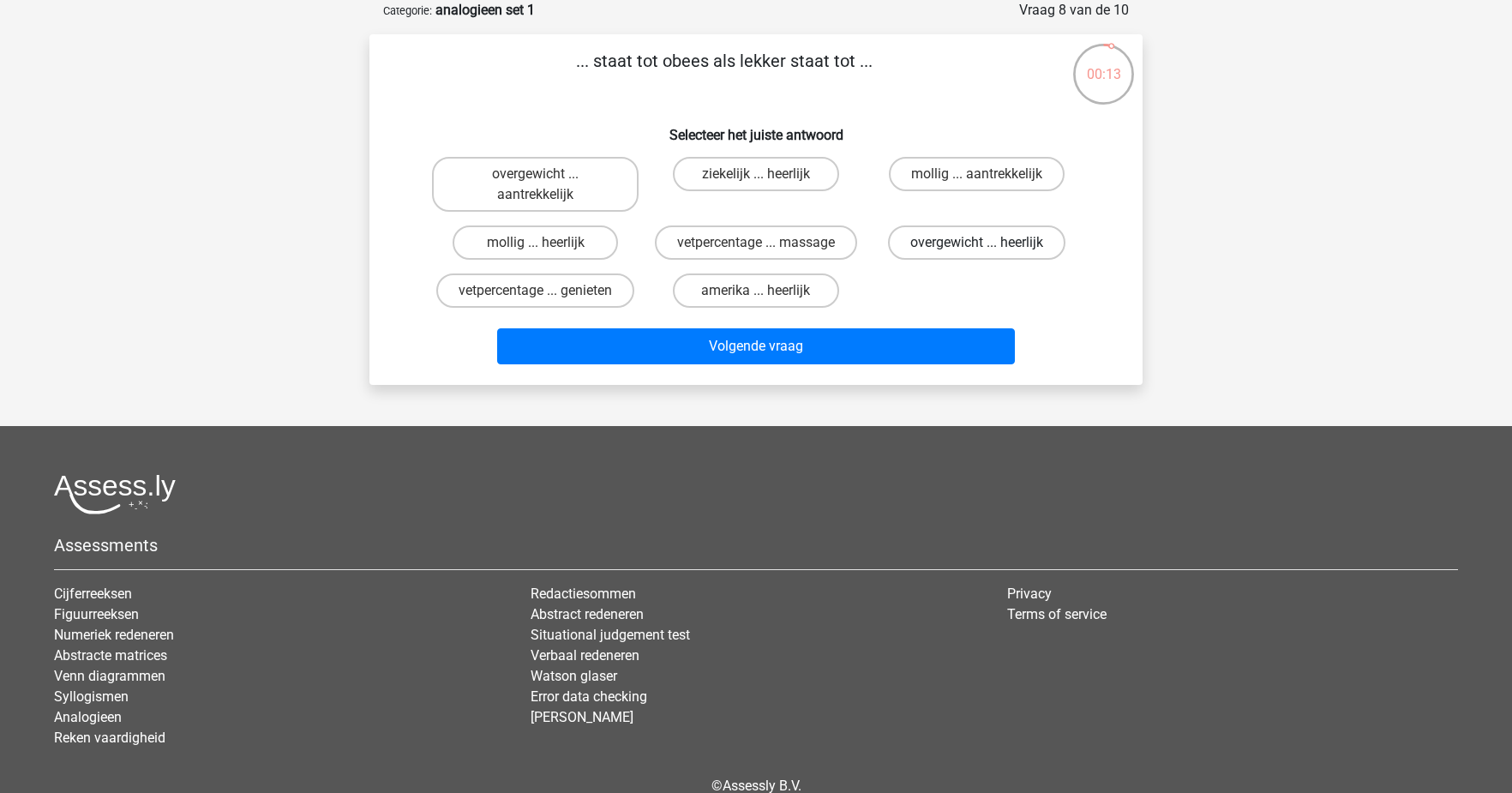
click at [938, 252] on label "overgewicht ... heerlijk" at bounding box center [976, 242] width 177 height 34
click at [976, 252] on input "overgewicht ... heerlijk" at bounding box center [981, 248] width 11 height 11
radio input "true"
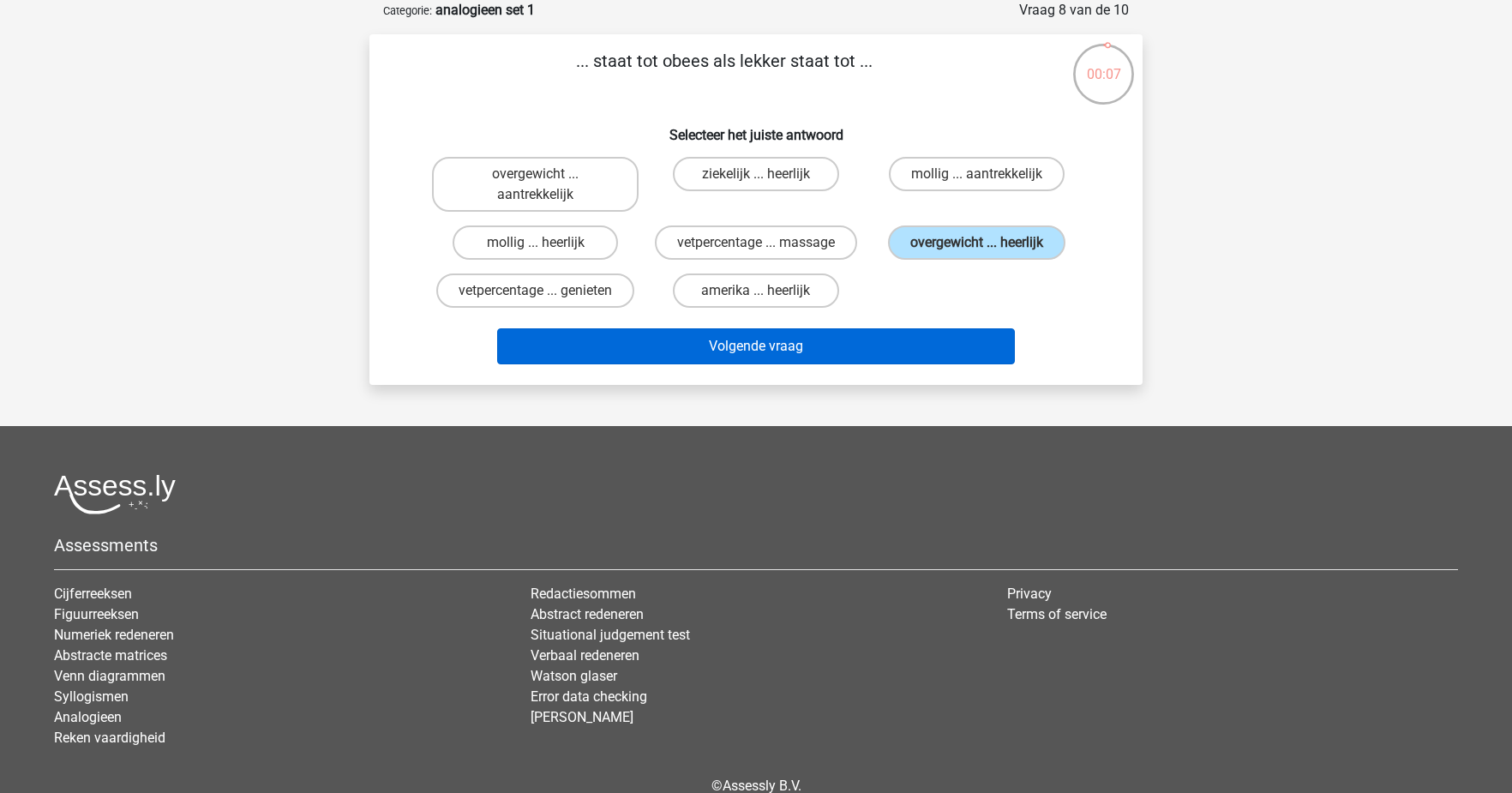
click at [718, 341] on button "Volgende vraag" at bounding box center [756, 346] width 518 height 36
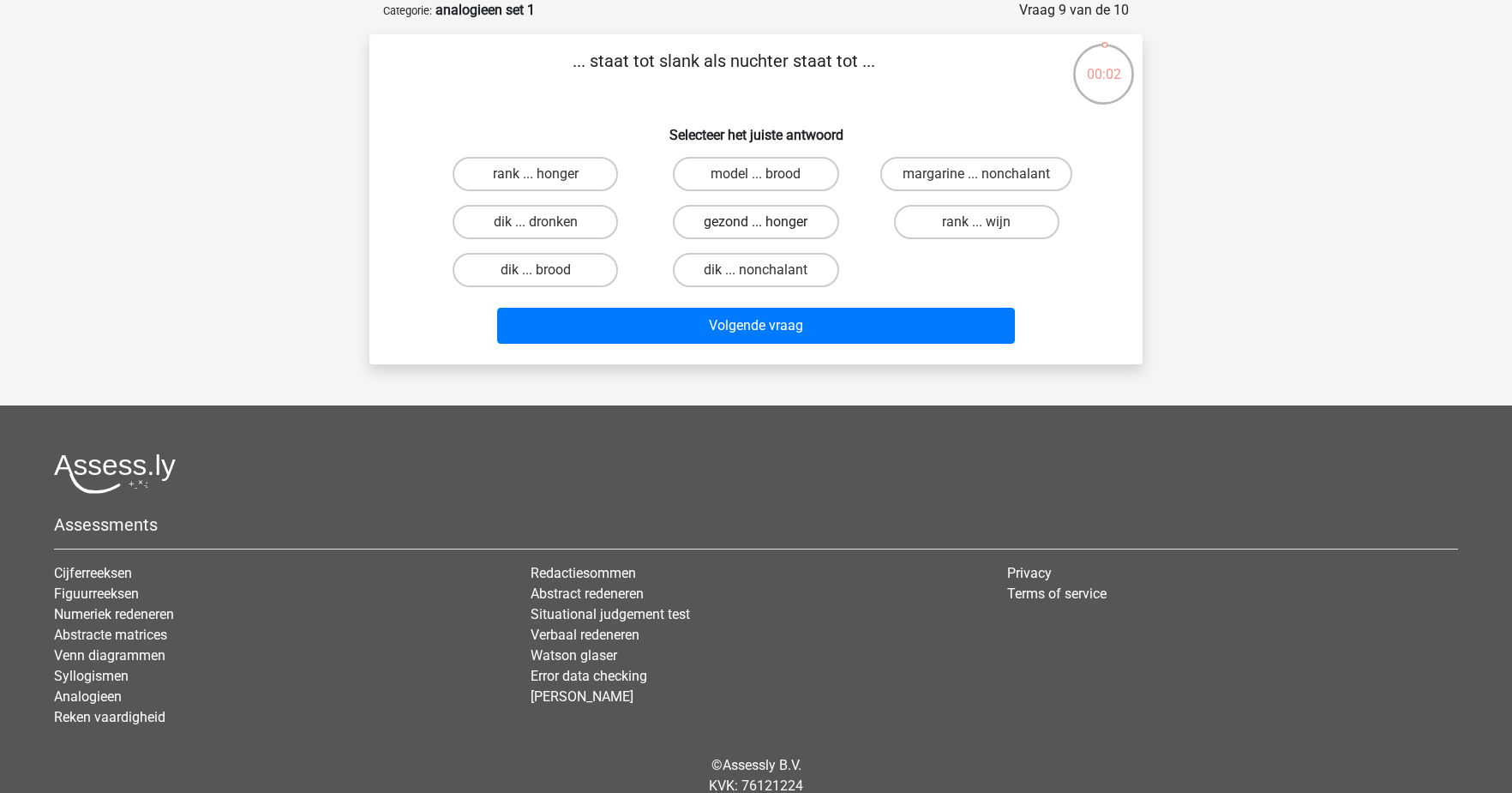
click at [767, 228] on label "gezond ... honger" at bounding box center [756, 222] width 166 height 34
click at [767, 228] on input "gezond ... honger" at bounding box center [760, 227] width 11 height 11
radio input "true"
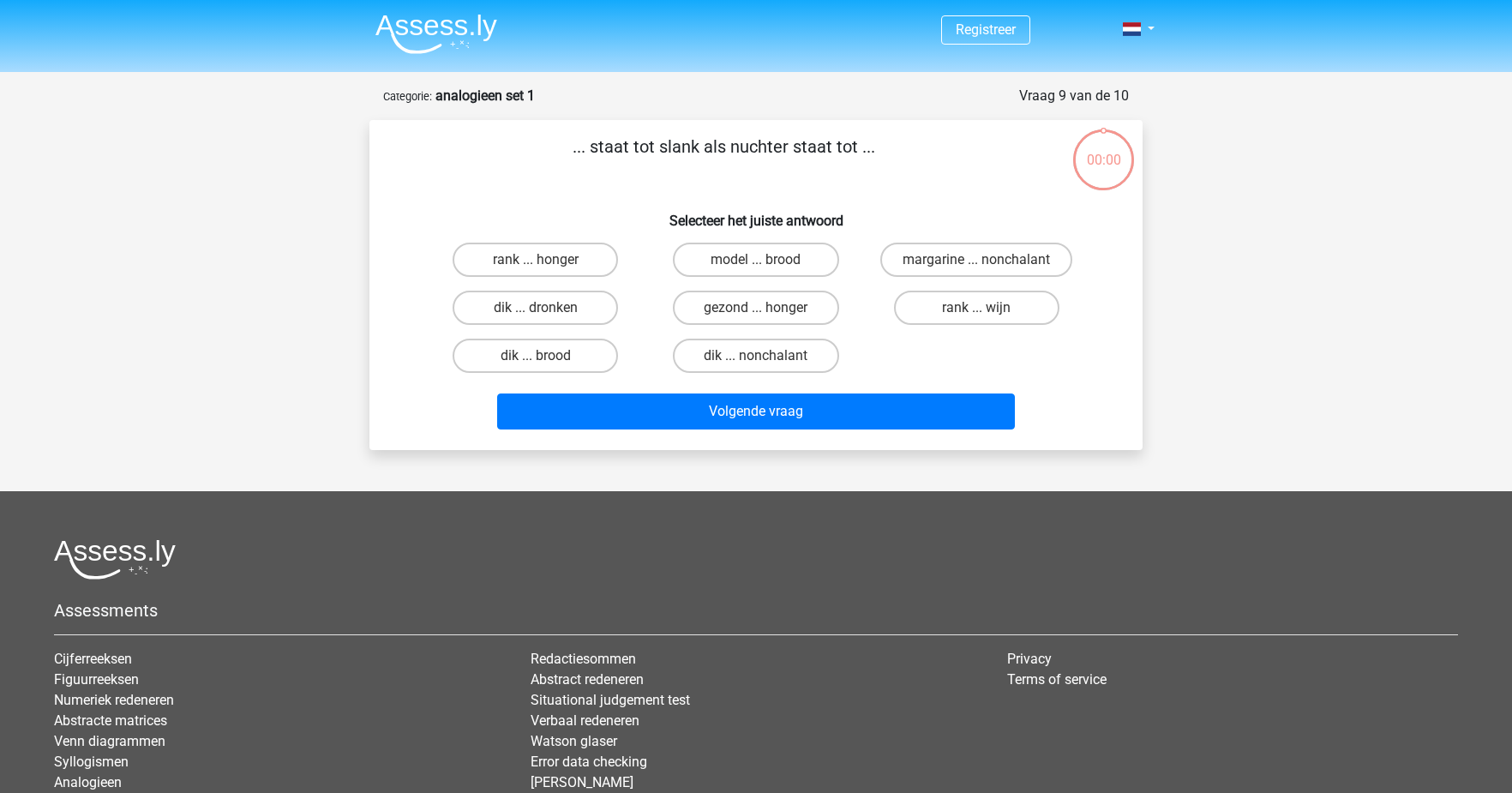
scroll to position [85, 0]
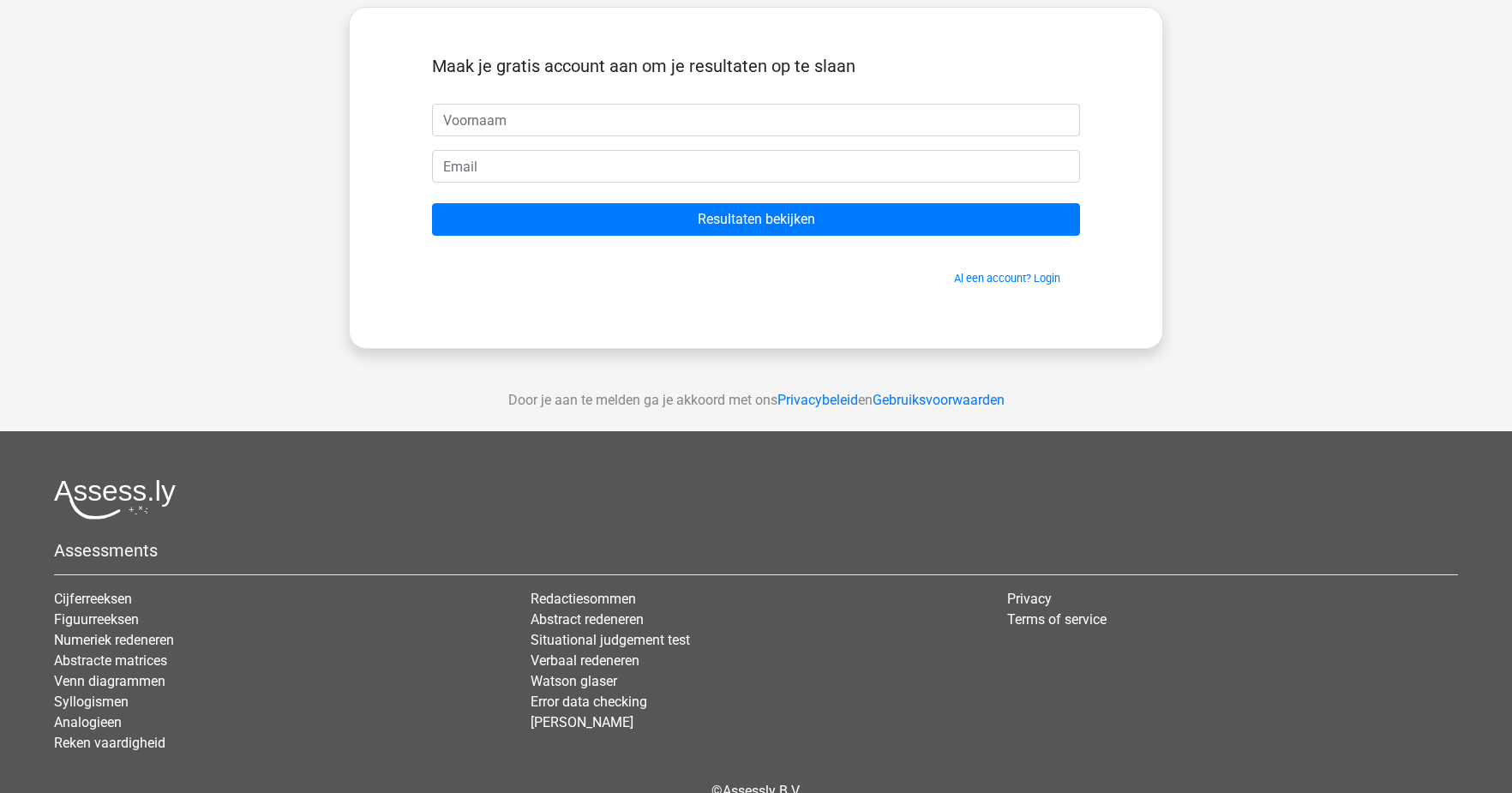
scroll to position [17, 0]
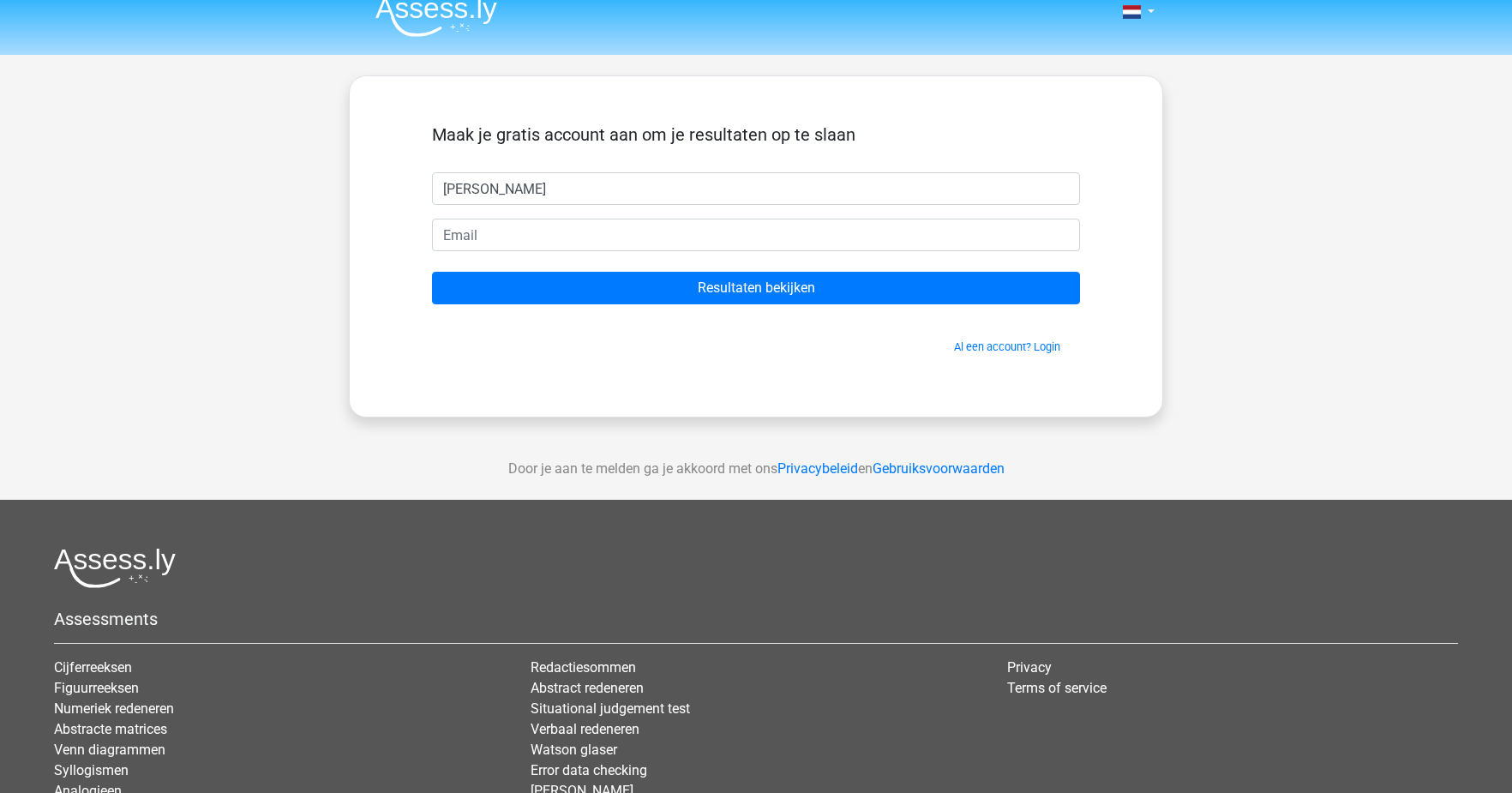
type input "[PERSON_NAME]"
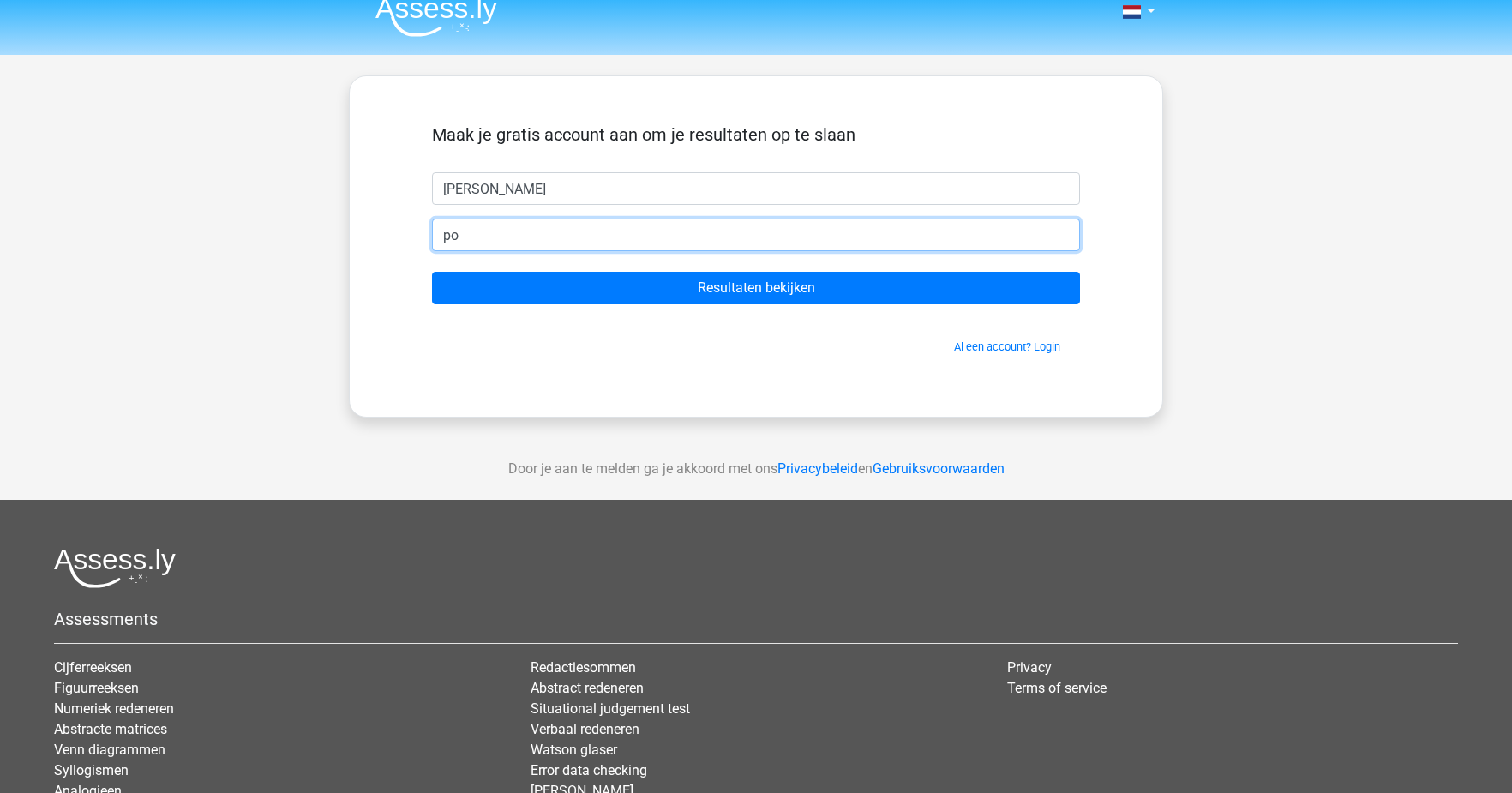
type input "p"
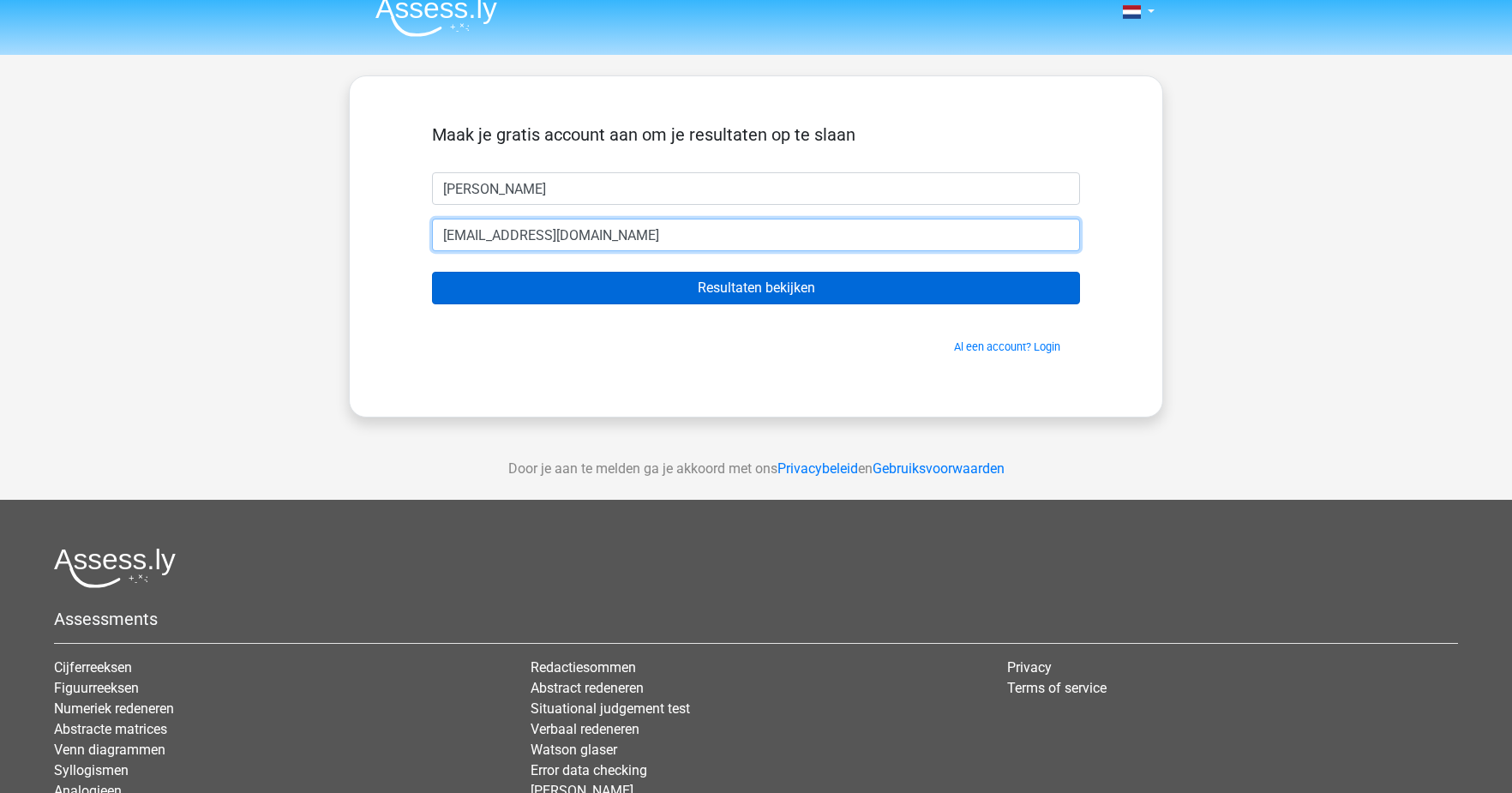
type input "[EMAIL_ADDRESS][DOMAIN_NAME]"
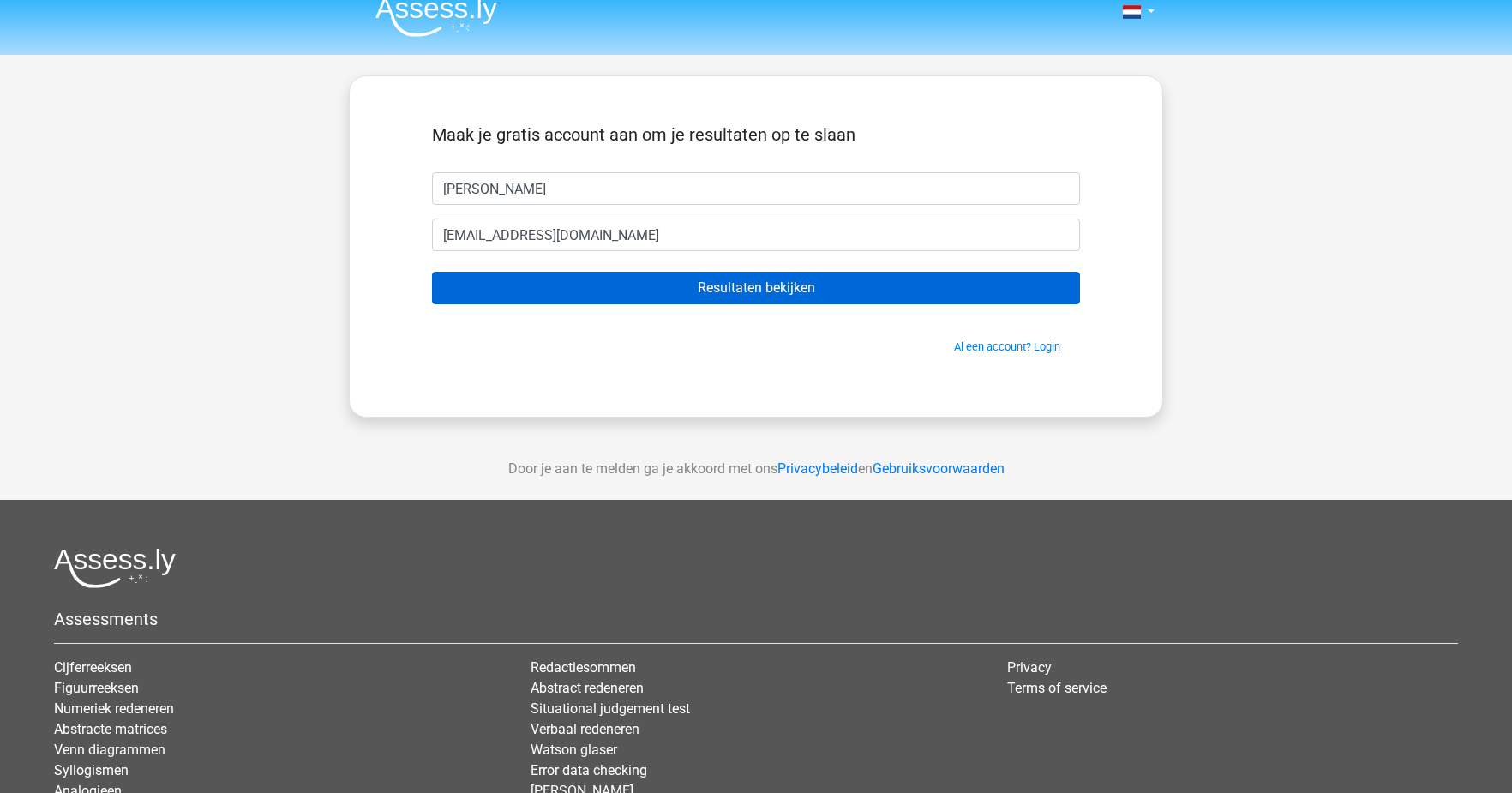
click at [709, 297] on input "Resultaten bekijken" at bounding box center [756, 287] width 648 height 32
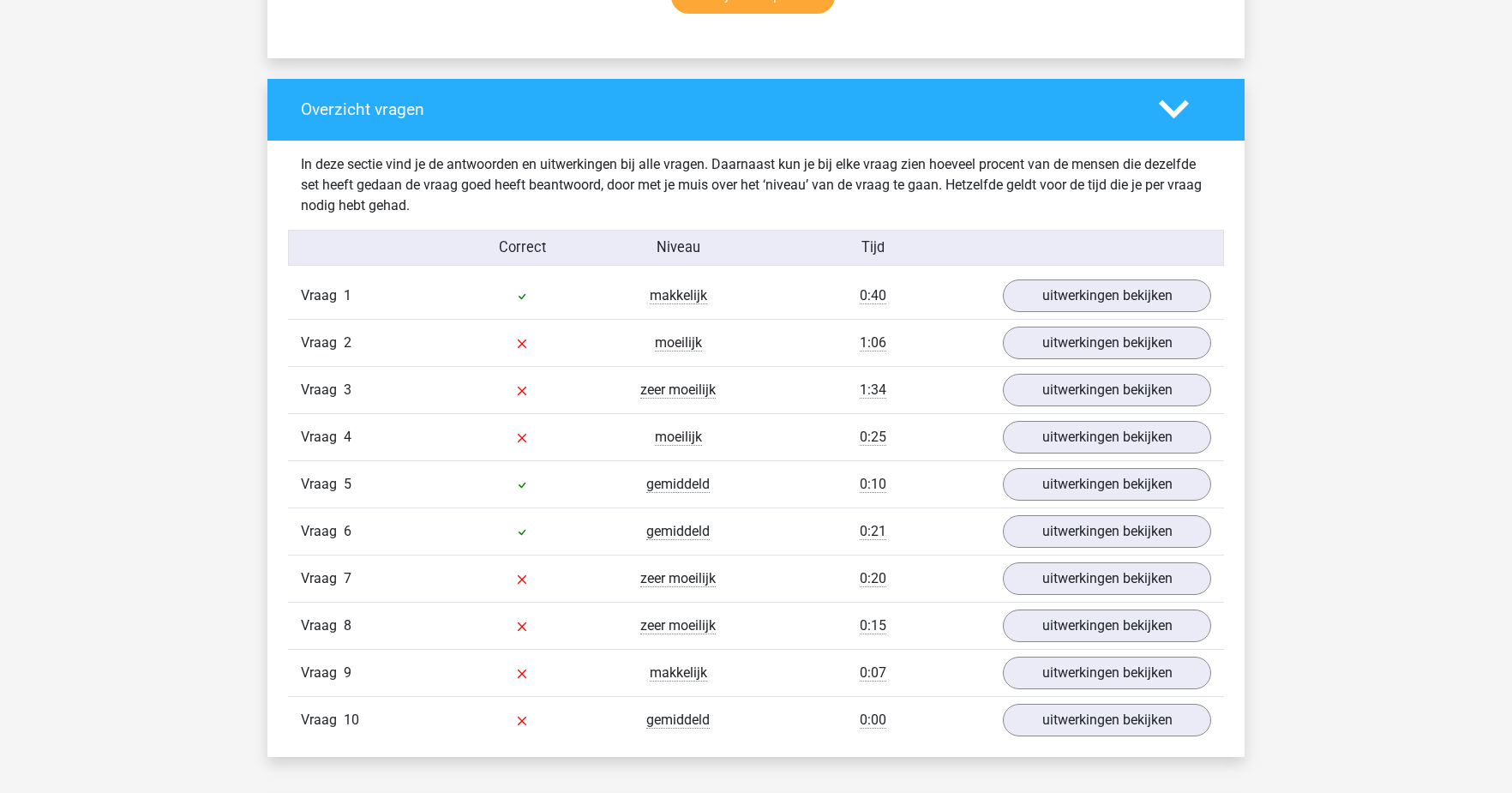
scroll to position [1248, 0]
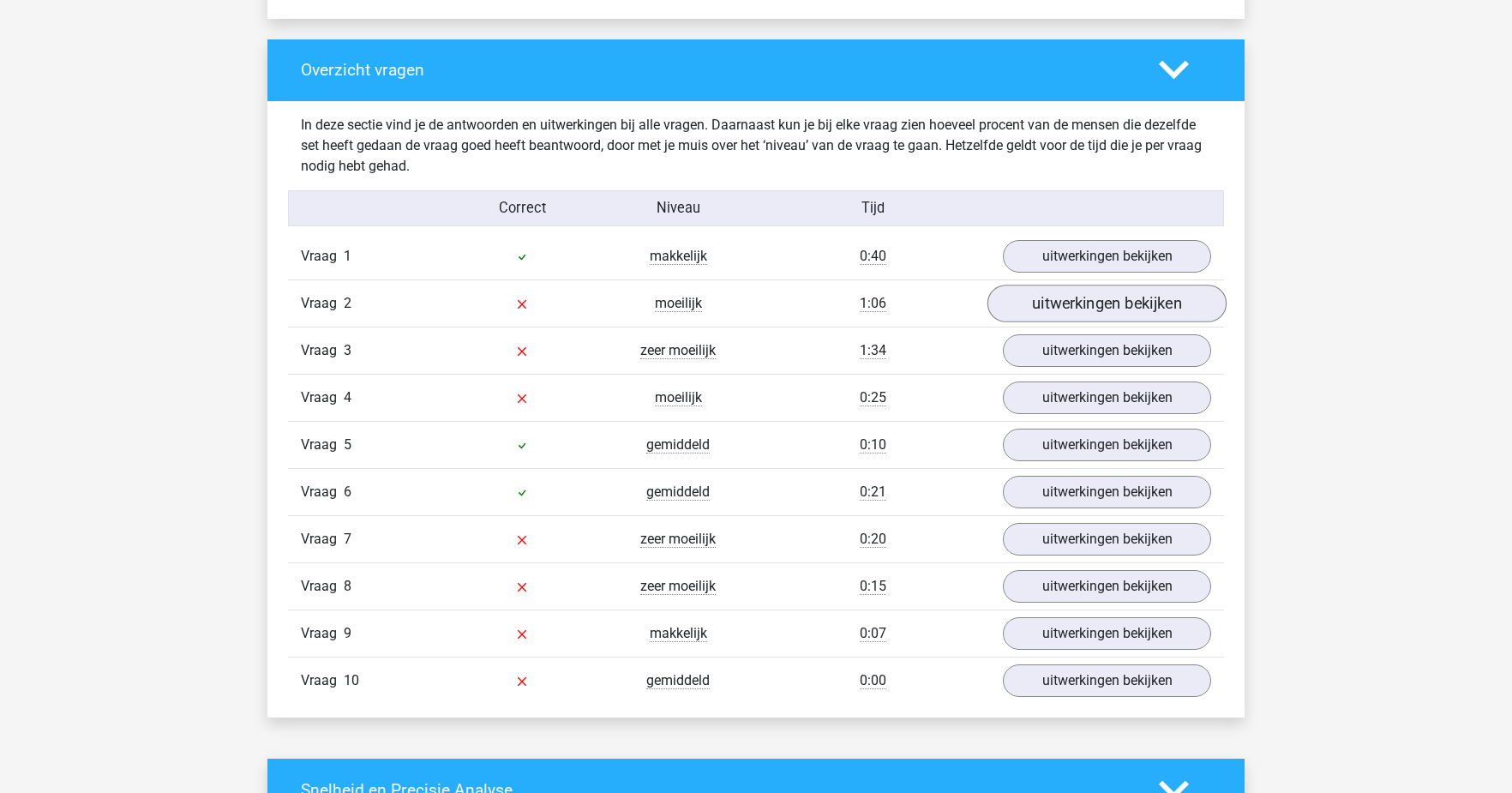
click at [1146, 308] on link "uitwerkingen bekijken" at bounding box center [1107, 303] width 239 height 37
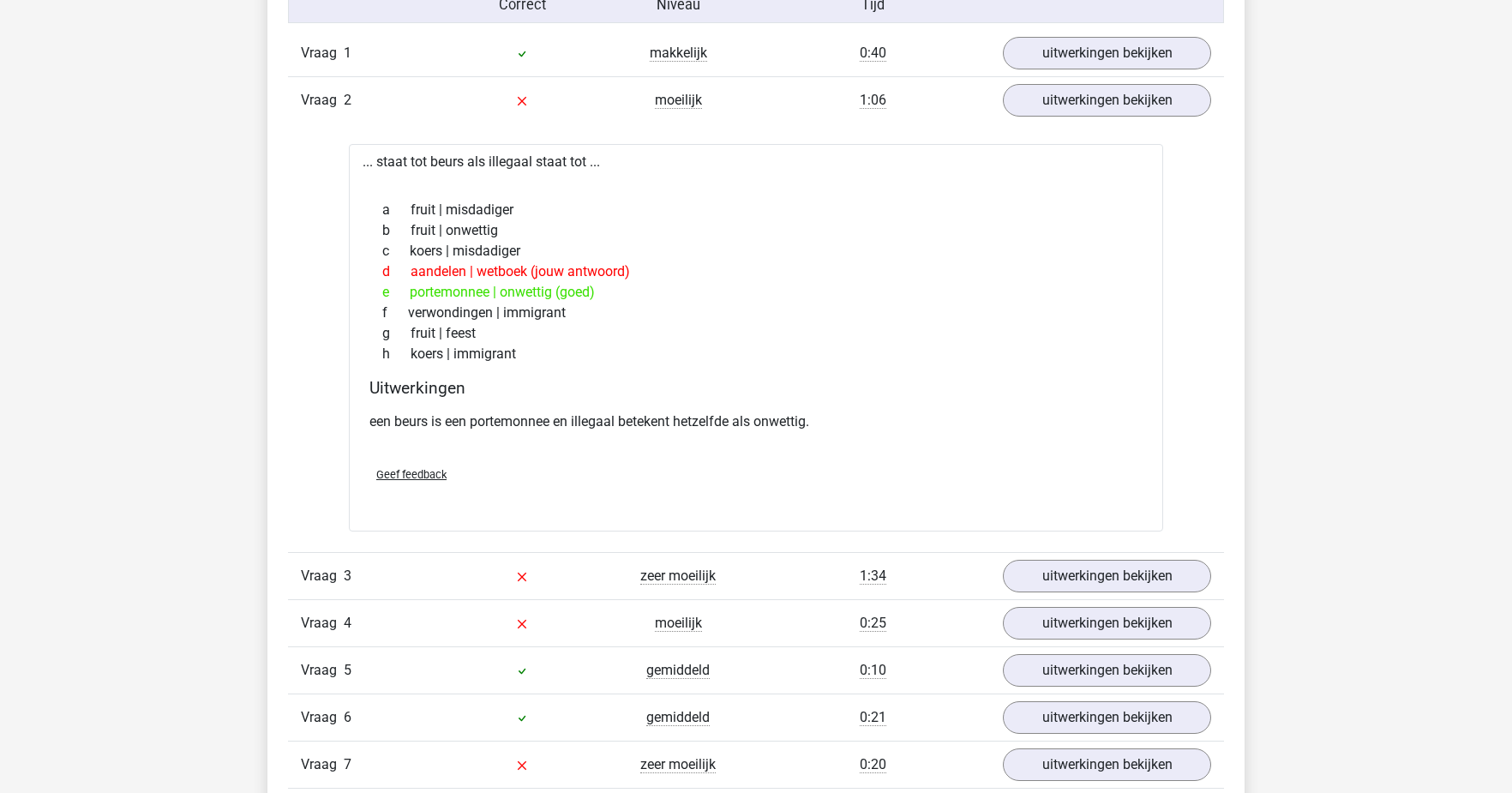
scroll to position [1452, 0]
click at [1129, 590] on link "uitwerkingen bekijken" at bounding box center [1107, 576] width 239 height 37
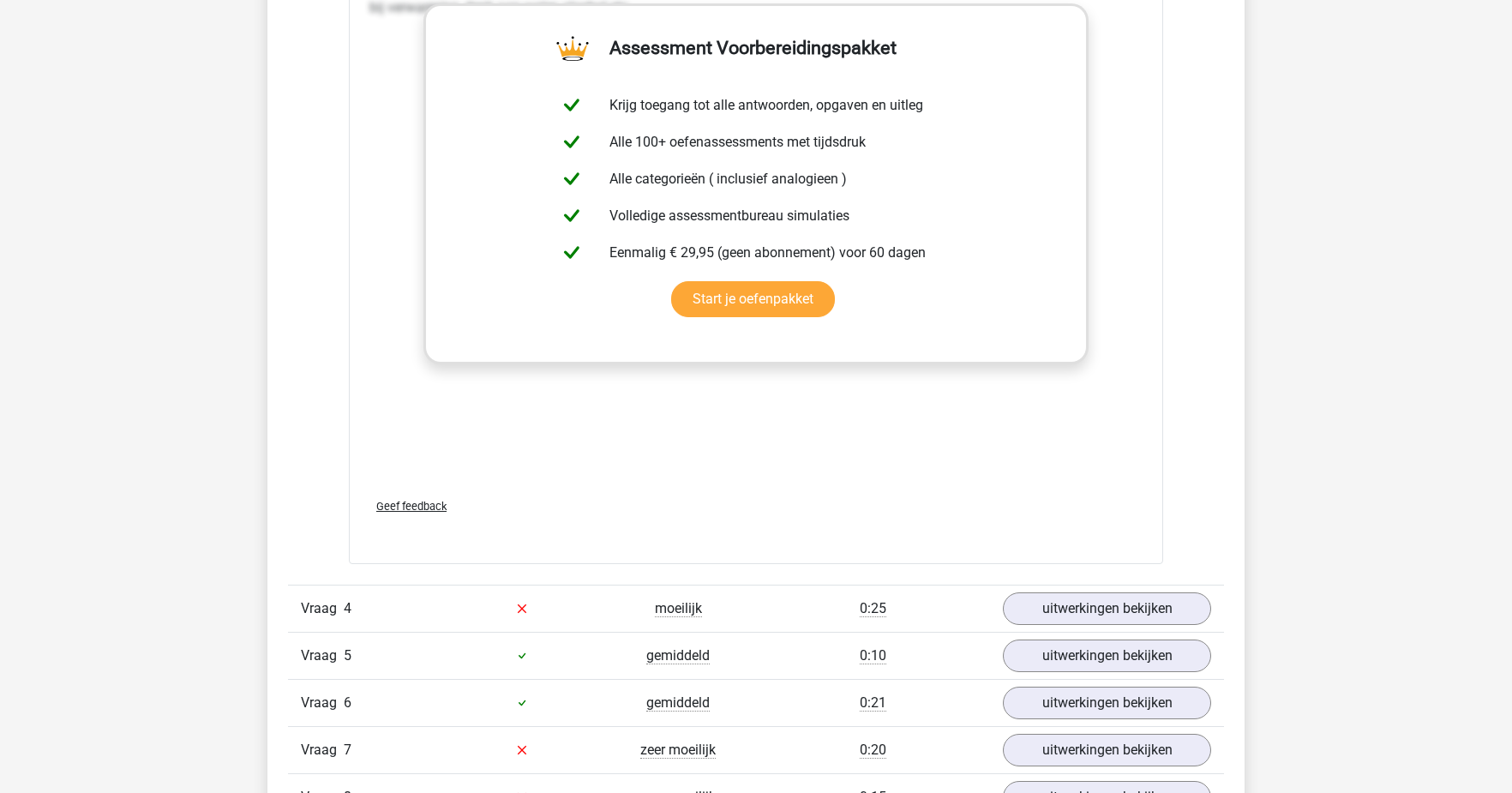
scroll to position [2429, 0]
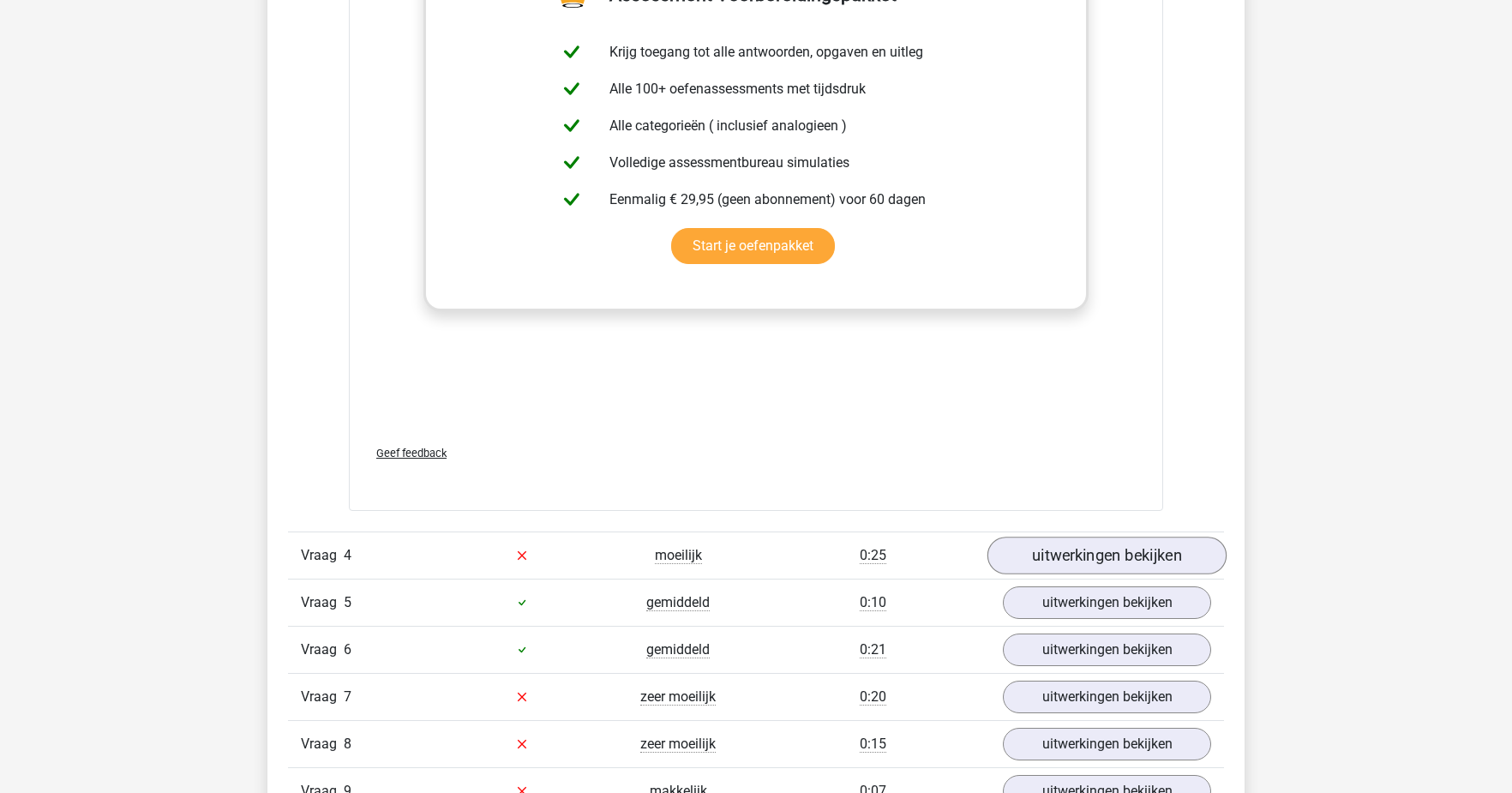
click at [1053, 568] on link "uitwerkingen bekijken" at bounding box center [1107, 555] width 239 height 37
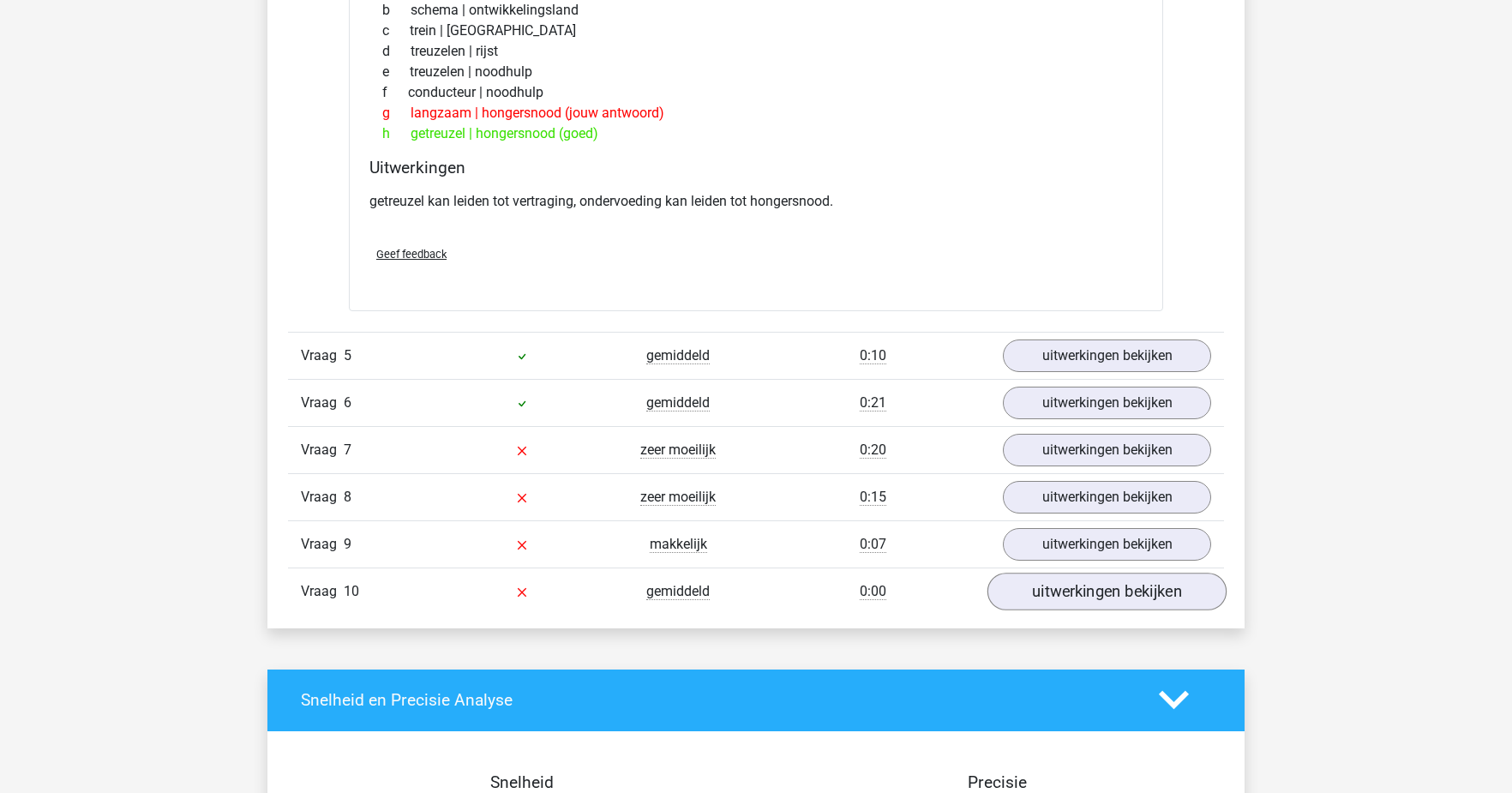
scroll to position [3161, 0]
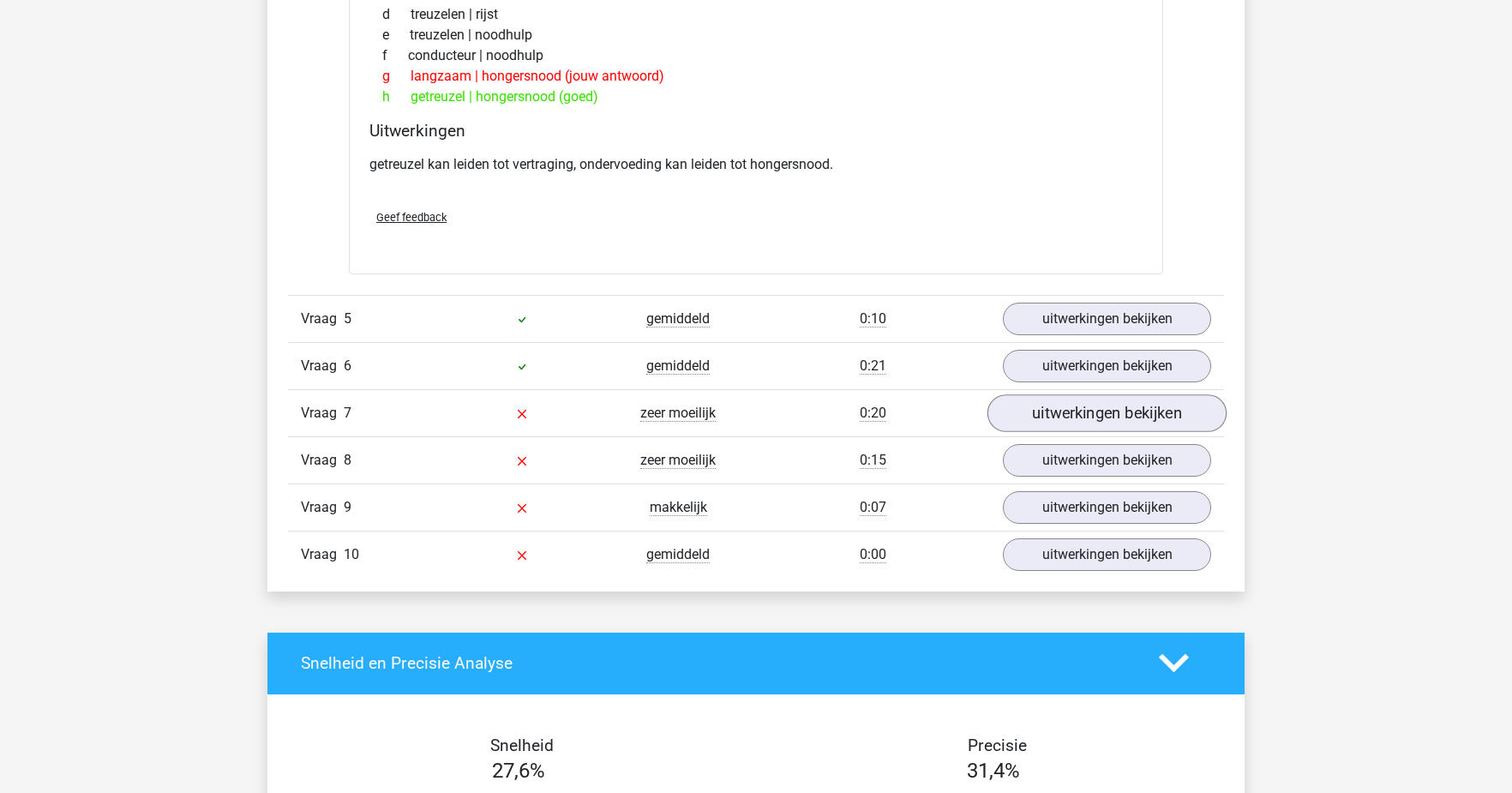
click at [1092, 417] on link "uitwerkingen bekijken" at bounding box center [1107, 413] width 239 height 37
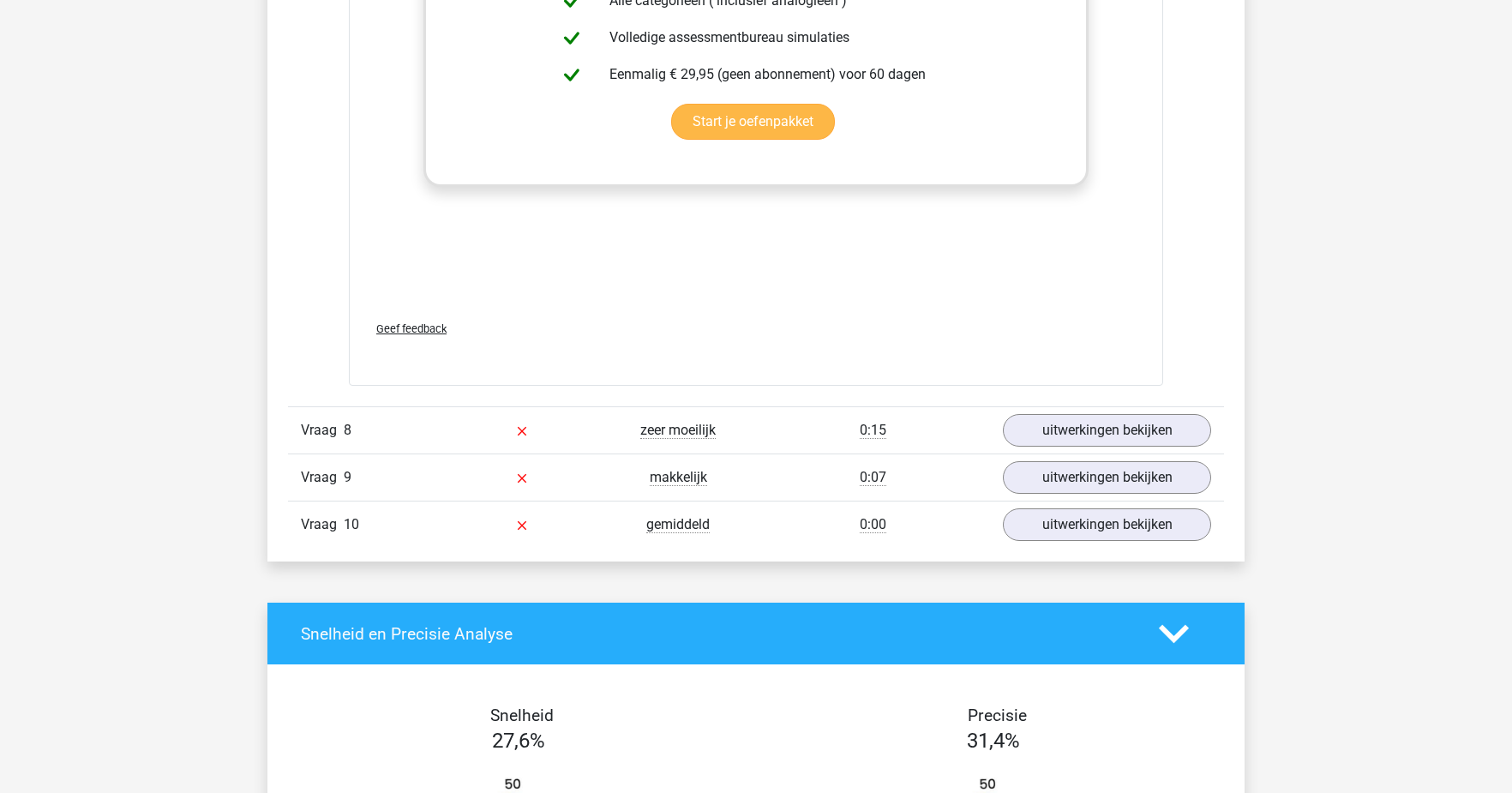
scroll to position [4105, 0]
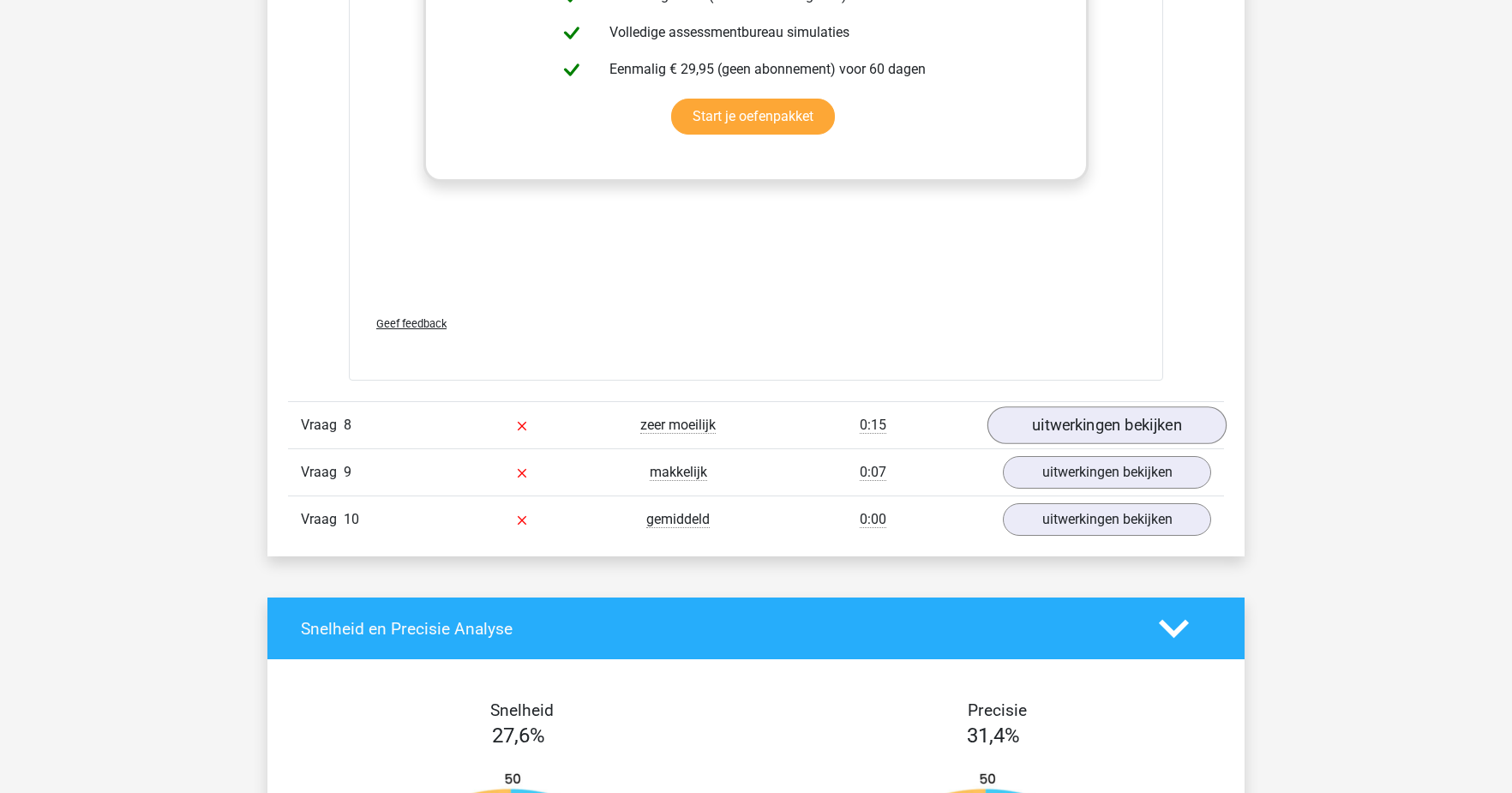
click at [1056, 413] on link "uitwerkingen bekijken" at bounding box center [1107, 425] width 239 height 37
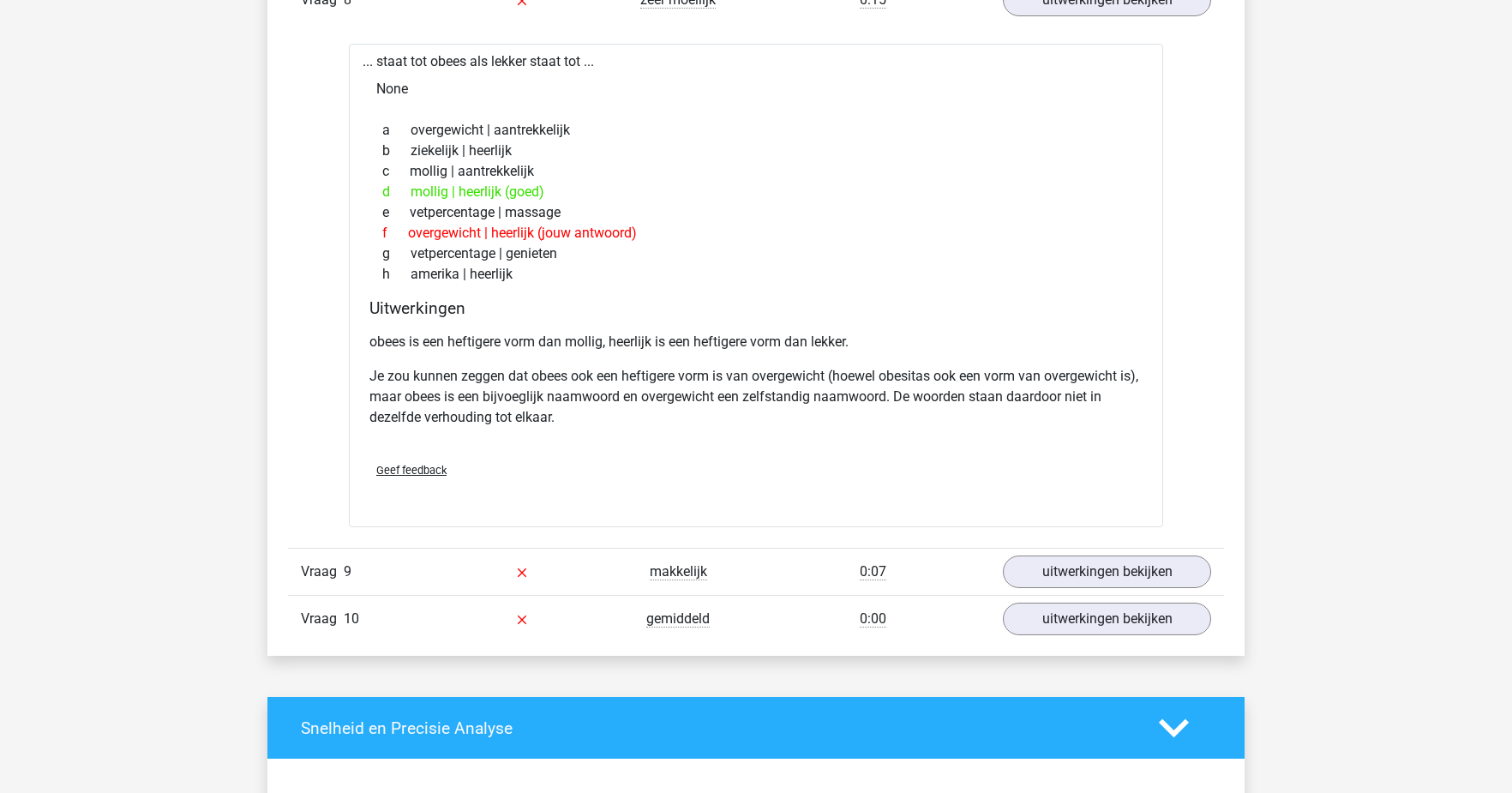
scroll to position [4532, 0]
click at [1087, 576] on link "uitwerkingen bekijken" at bounding box center [1107, 570] width 239 height 37
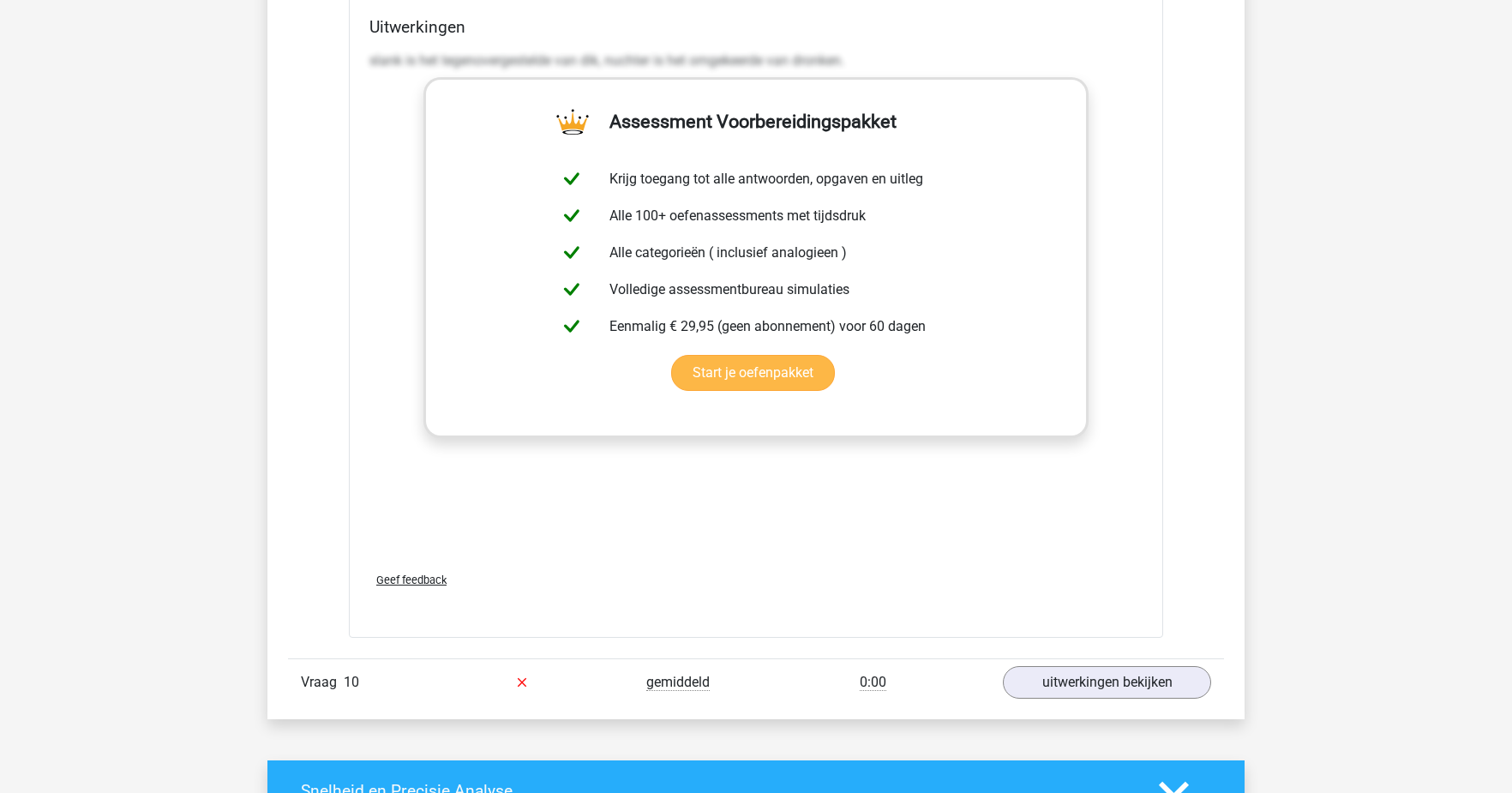
scroll to position [5372, 0]
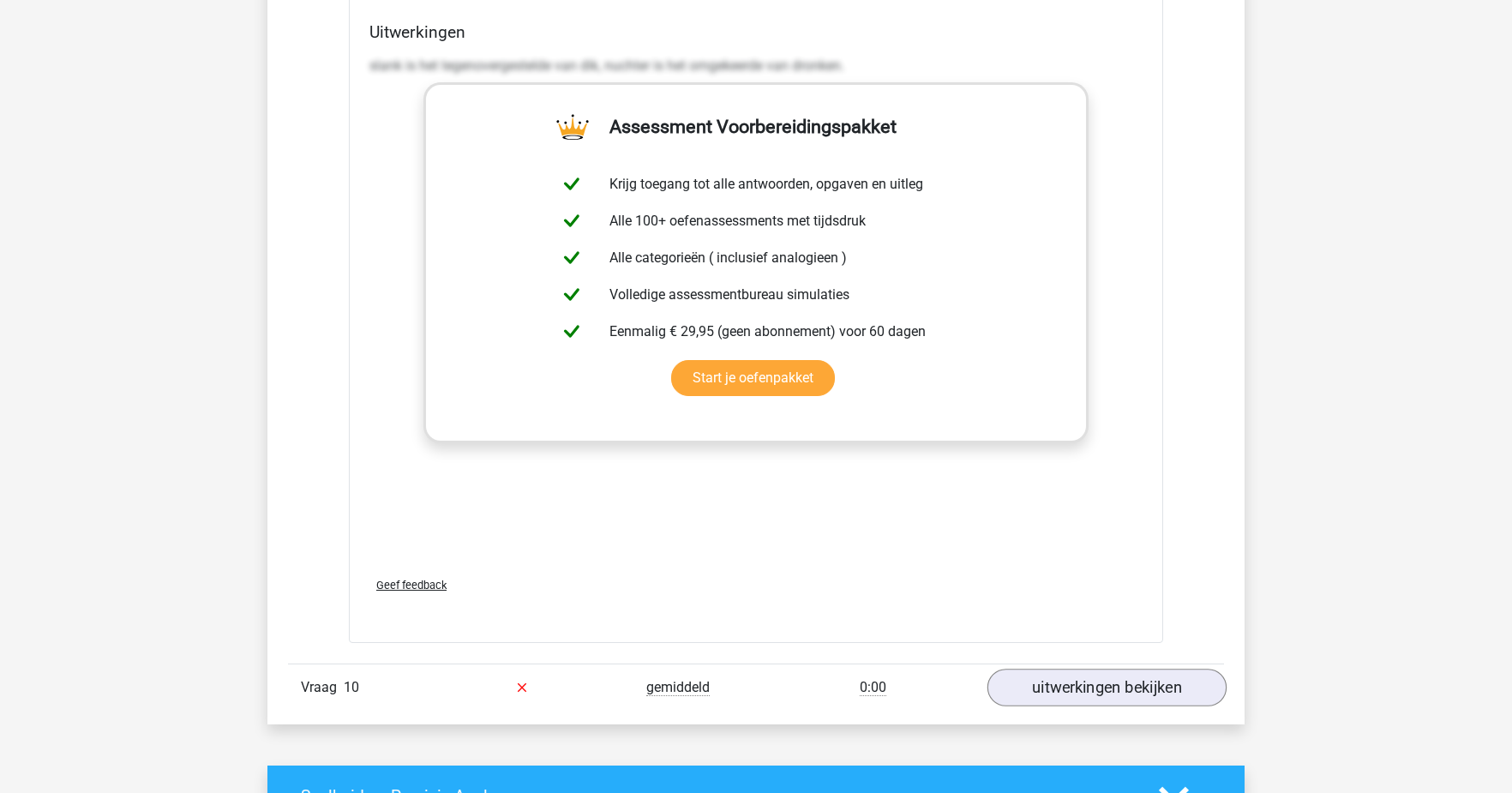
click at [1101, 695] on link "uitwerkingen bekijken" at bounding box center [1107, 687] width 239 height 37
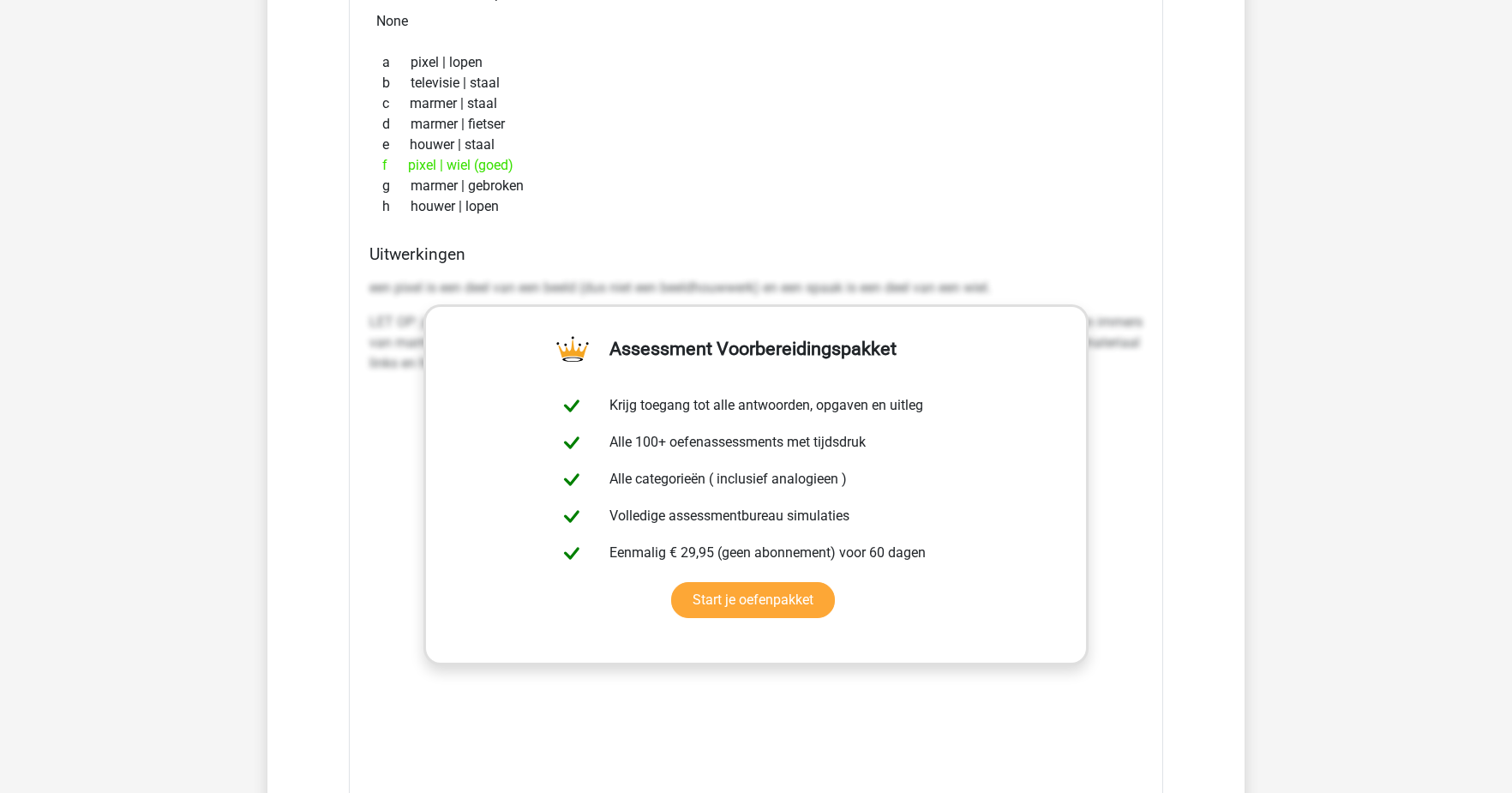
scroll to position [6281, 0]
